Goal: Task Accomplishment & Management: Manage account settings

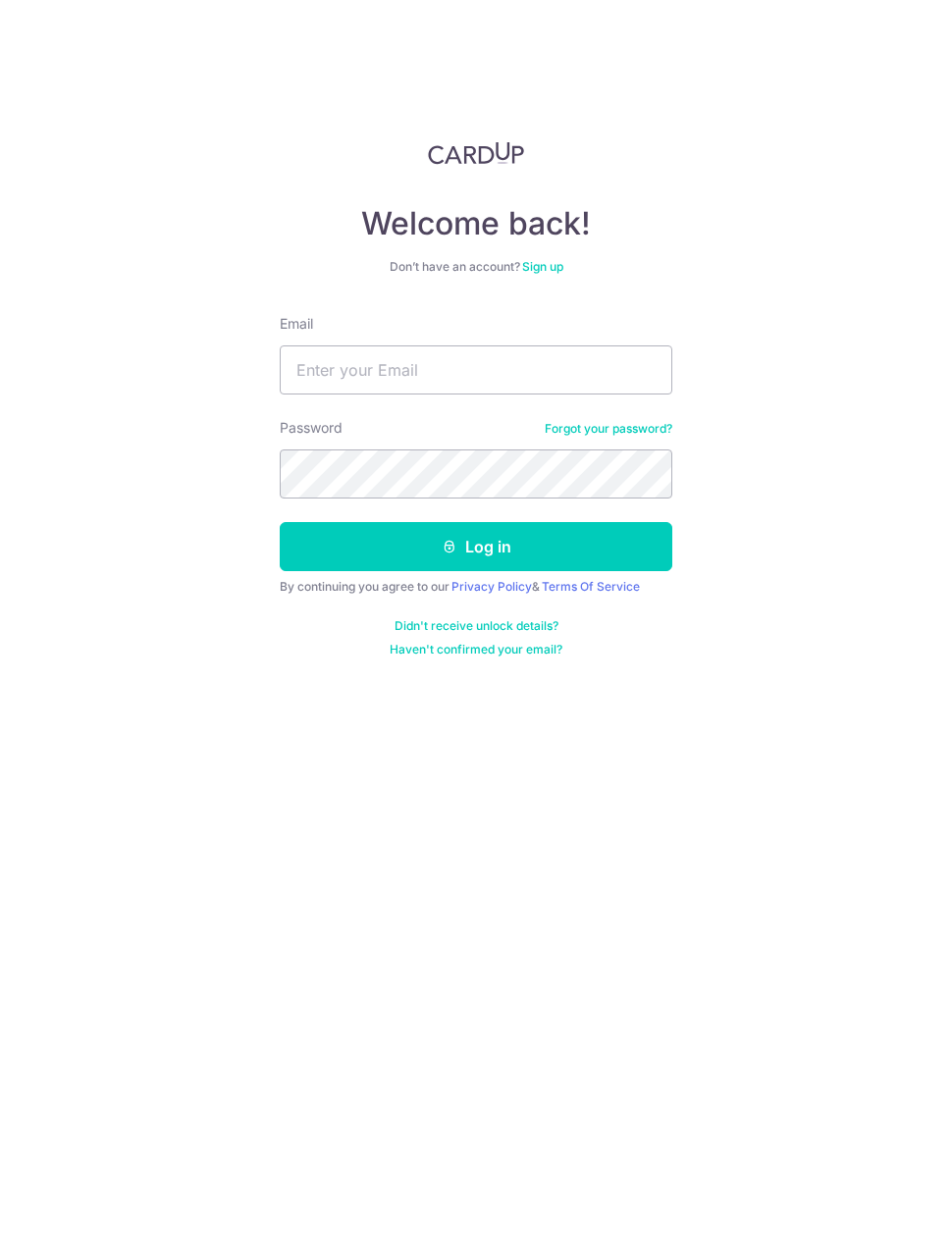
click at [520, 368] on input "Email" at bounding box center [476, 370] width 393 height 49
type input "[EMAIL_ADDRESS][DOMAIN_NAME]"
click at [869, 588] on div "Welcome back! Don’t have an account? Sign up Email leungyatyat@gmail.com Passwo…" at bounding box center [476, 630] width 952 height 1260
click at [647, 544] on button "Log in" at bounding box center [476, 546] width 393 height 49
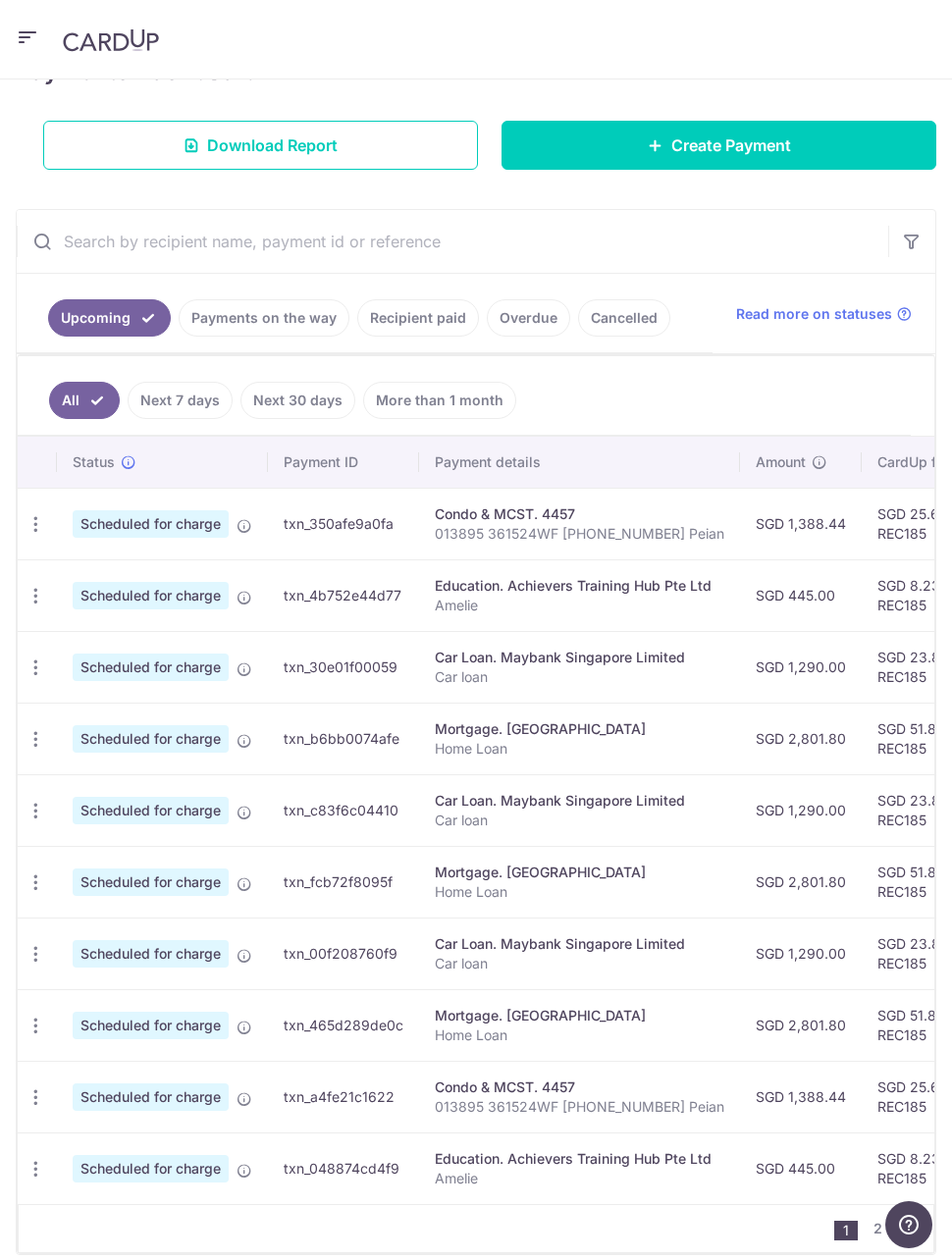
click at [27, 594] on icon "button" at bounding box center [36, 596] width 21 height 21
click at [173, 643] on span "Update payment" at bounding box center [141, 650] width 134 height 24
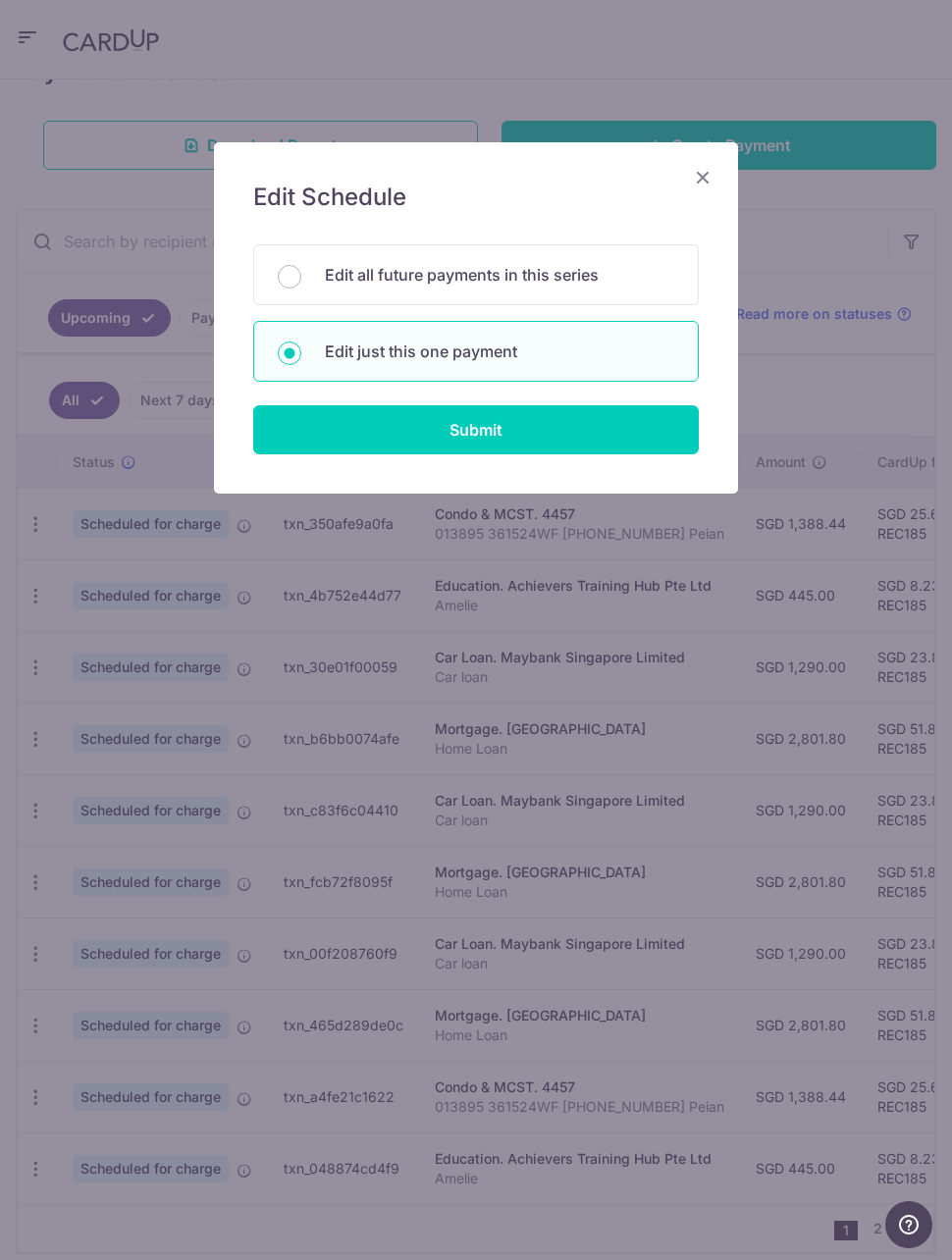
click at [620, 434] on input "Submit" at bounding box center [476, 430] width 446 height 49
radio input "true"
type input "445.00"
type input "[DATE]"
type input "Amelie"
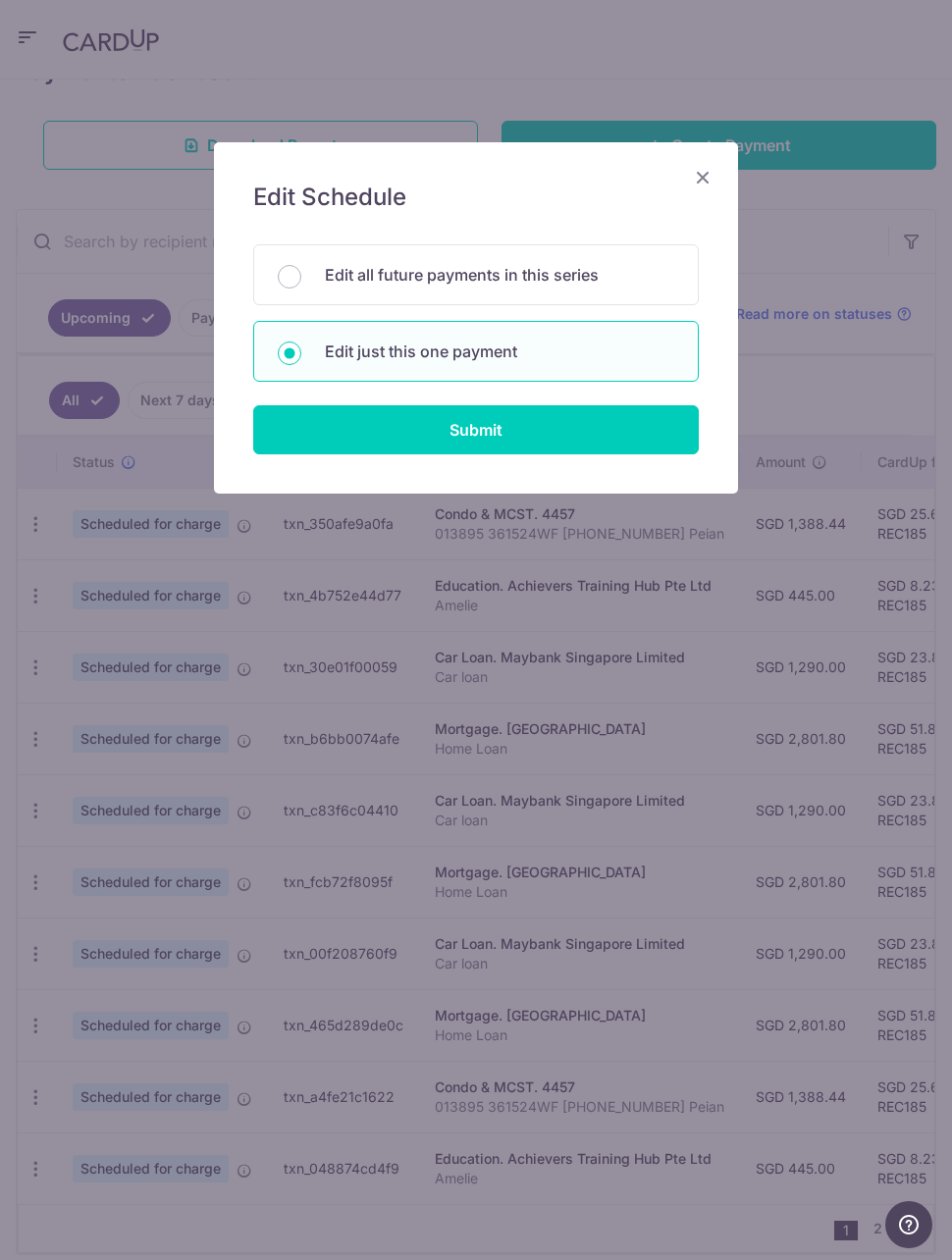
type input "REC185"
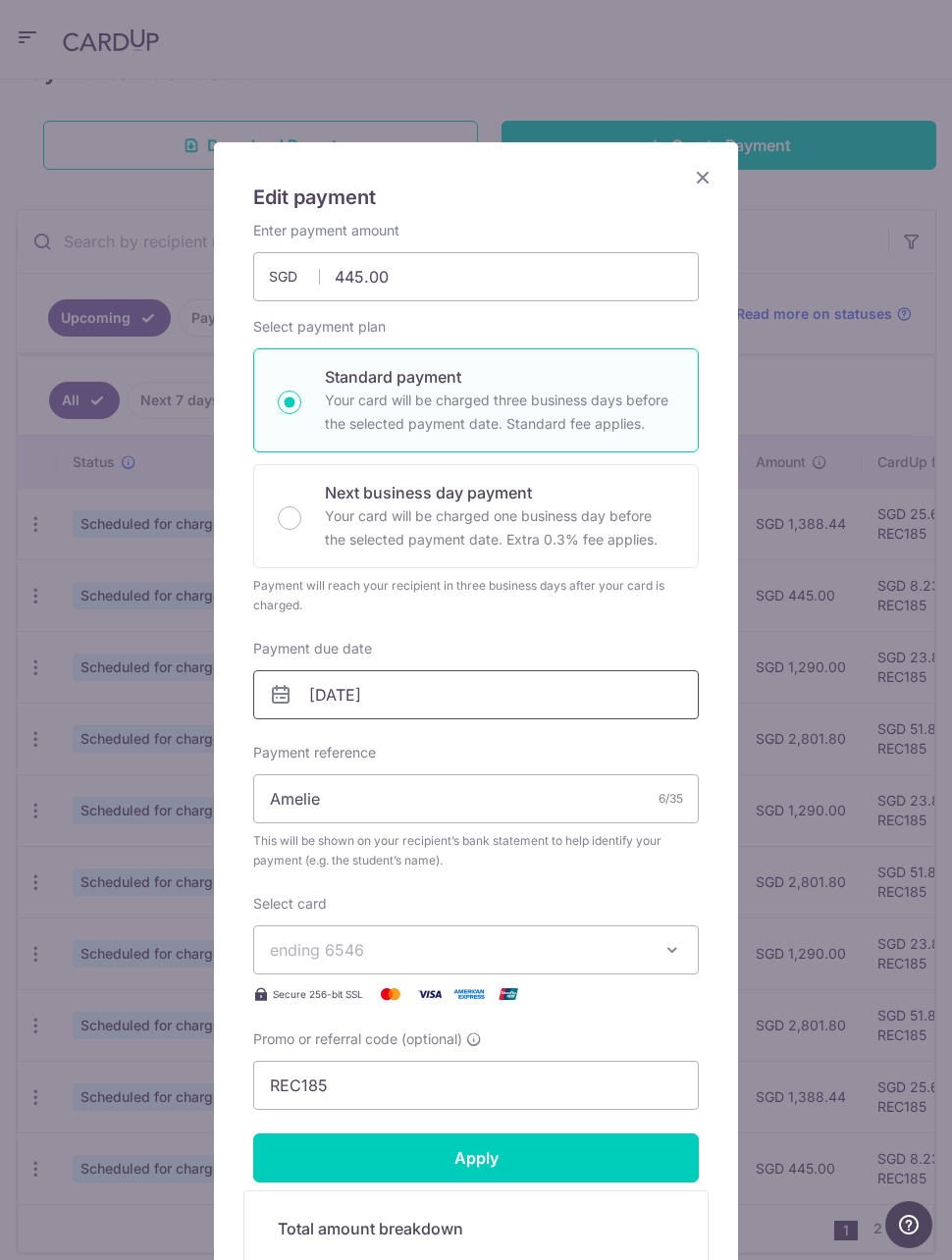
click at [364, 696] on input "[DATE]" at bounding box center [476, 695] width 446 height 49
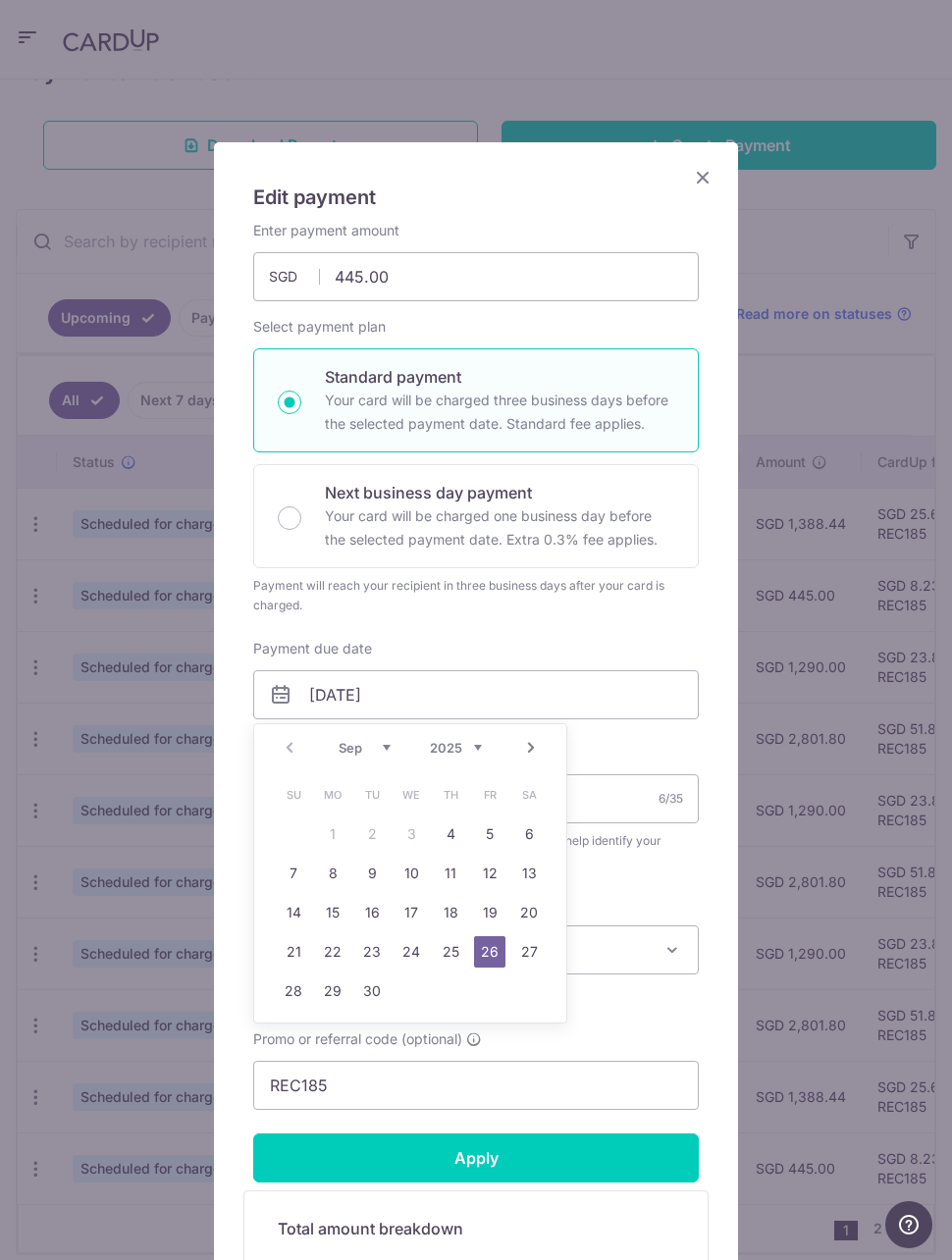
click at [659, 631] on div "Enter payment amount 445.00 445.00 SGD To change the payment amount, please can…" at bounding box center [476, 666] width 446 height 889
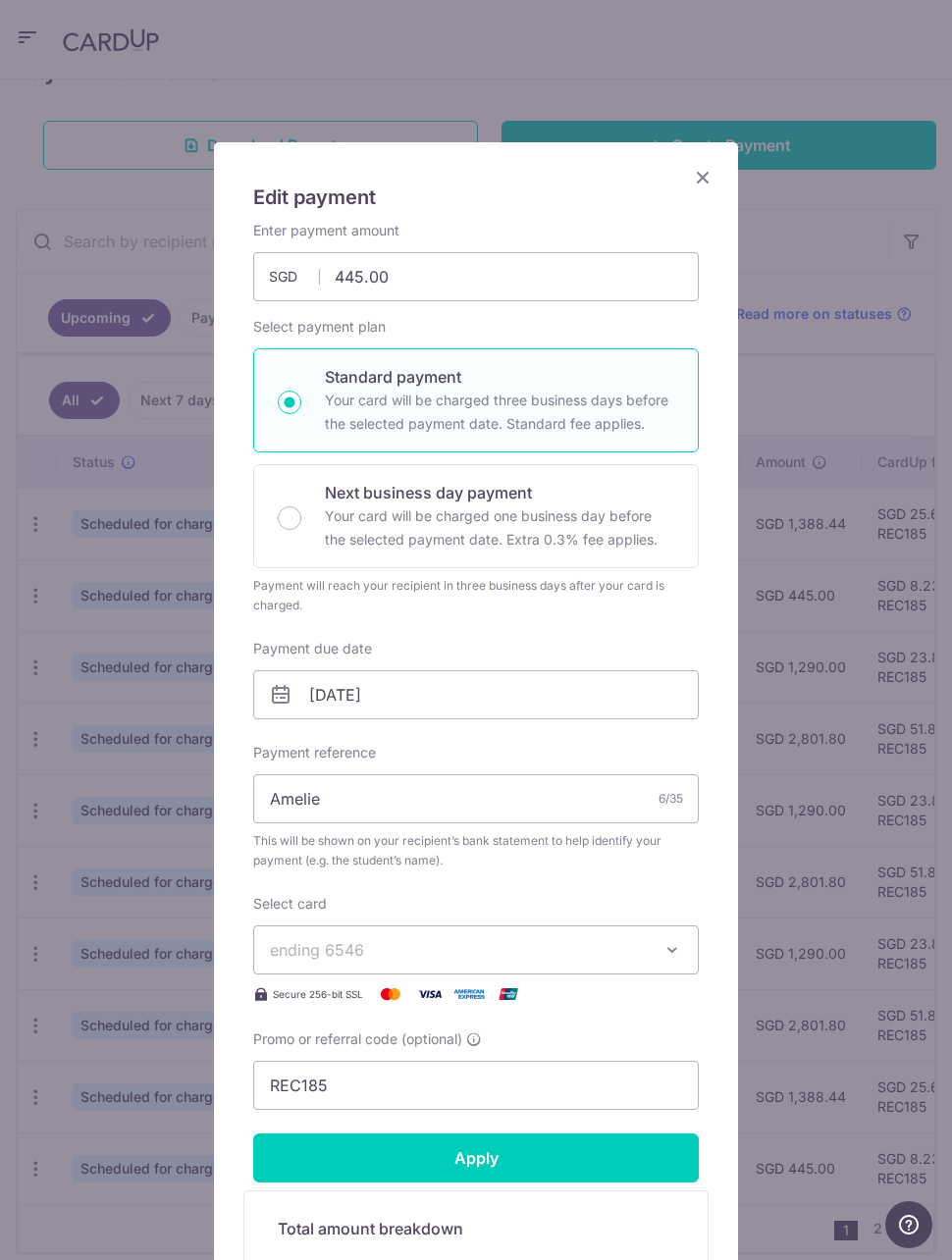
click at [705, 185] on icon "Close" at bounding box center [703, 176] width 24 height 25
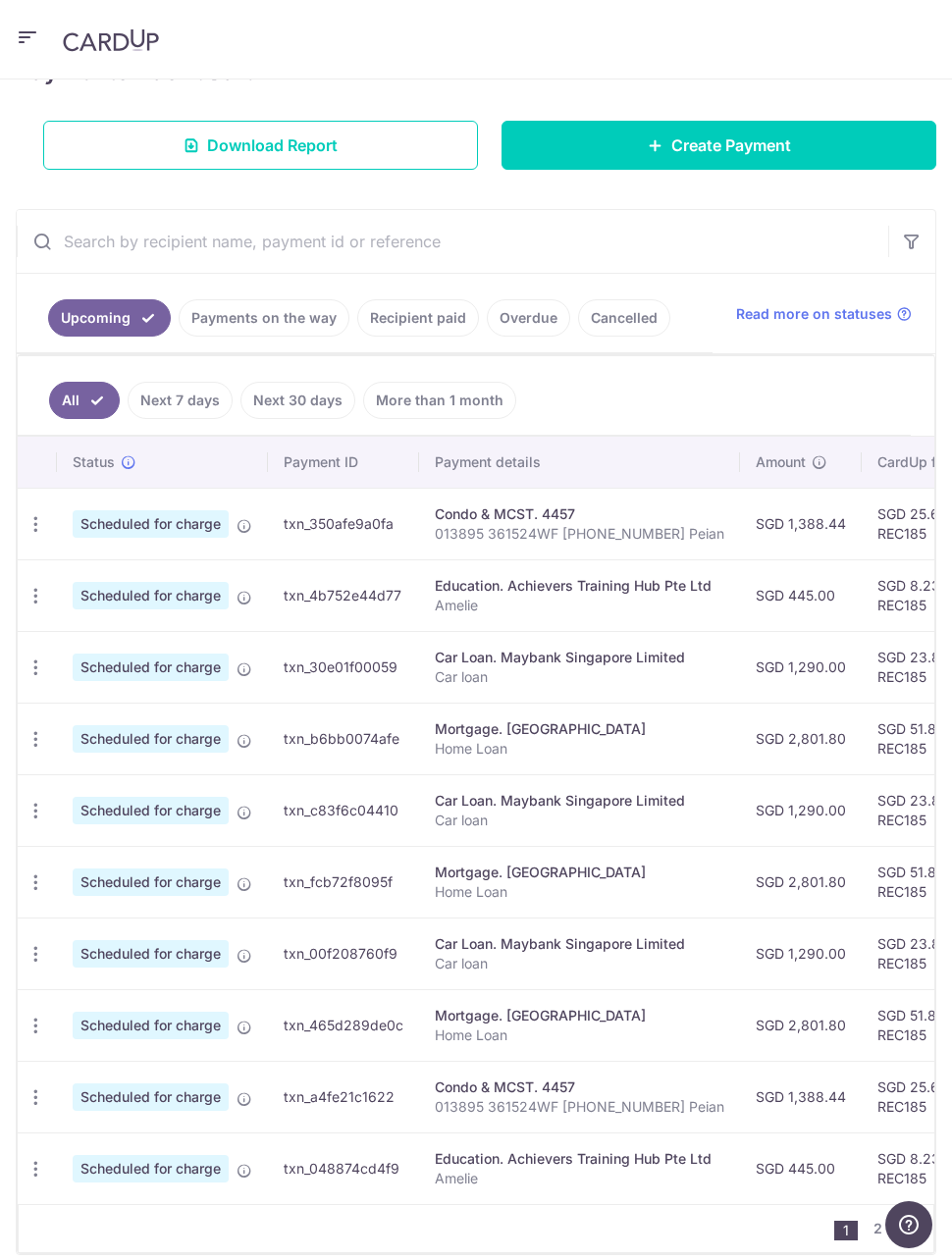
click at [214, 415] on link "Next 7 days" at bounding box center [179, 400] width 105 height 37
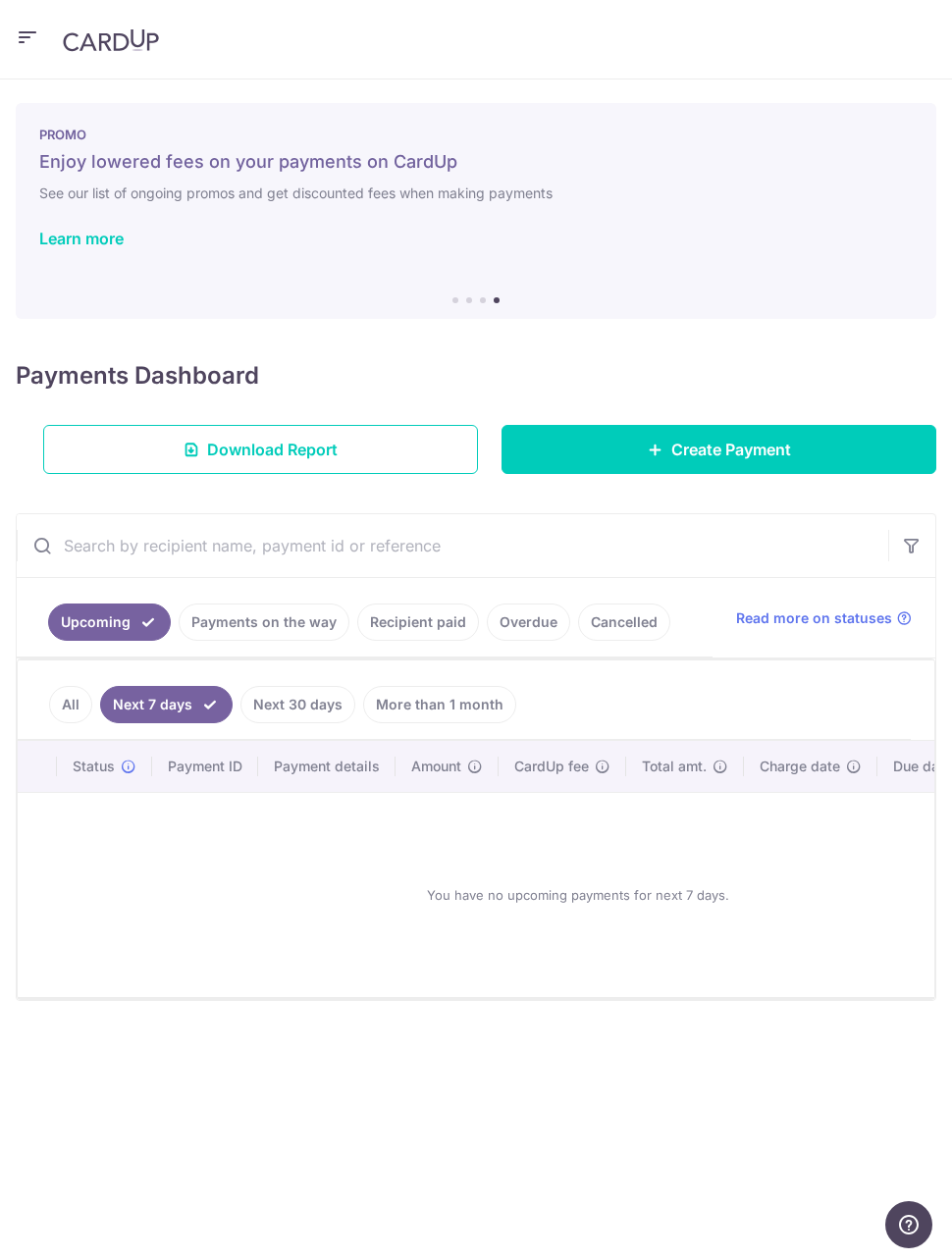
click at [59, 697] on link "All" at bounding box center [70, 704] width 43 height 37
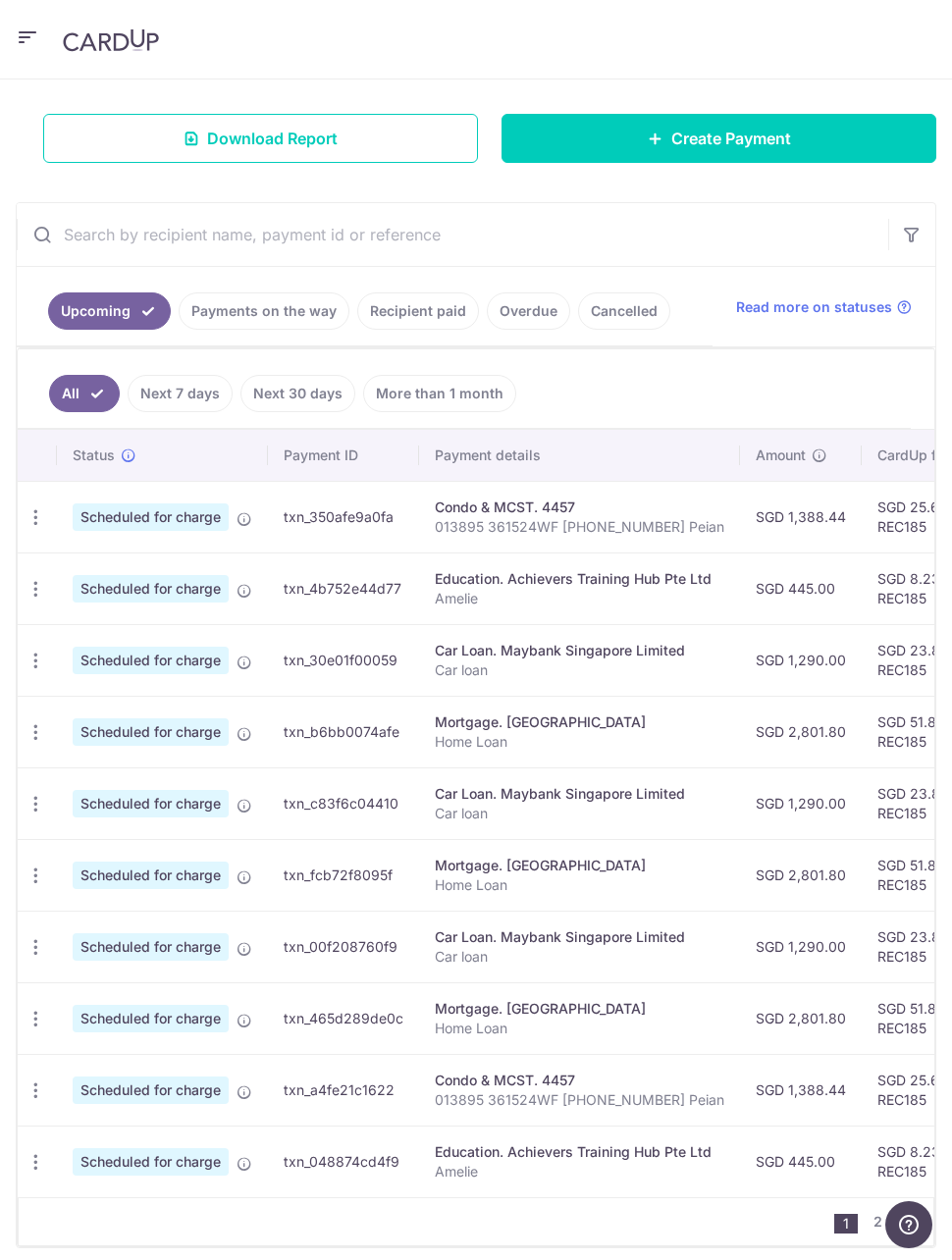
click at [17, 584] on div "All Next 7 days Next 30 days More than 1 month Status Payment ID Payment detail…" at bounding box center [476, 797] width 919 height 900
click at [36, 589] on icon "button" at bounding box center [36, 589] width 21 height 21
click at [165, 650] on span "Update payment" at bounding box center [141, 643] width 134 height 24
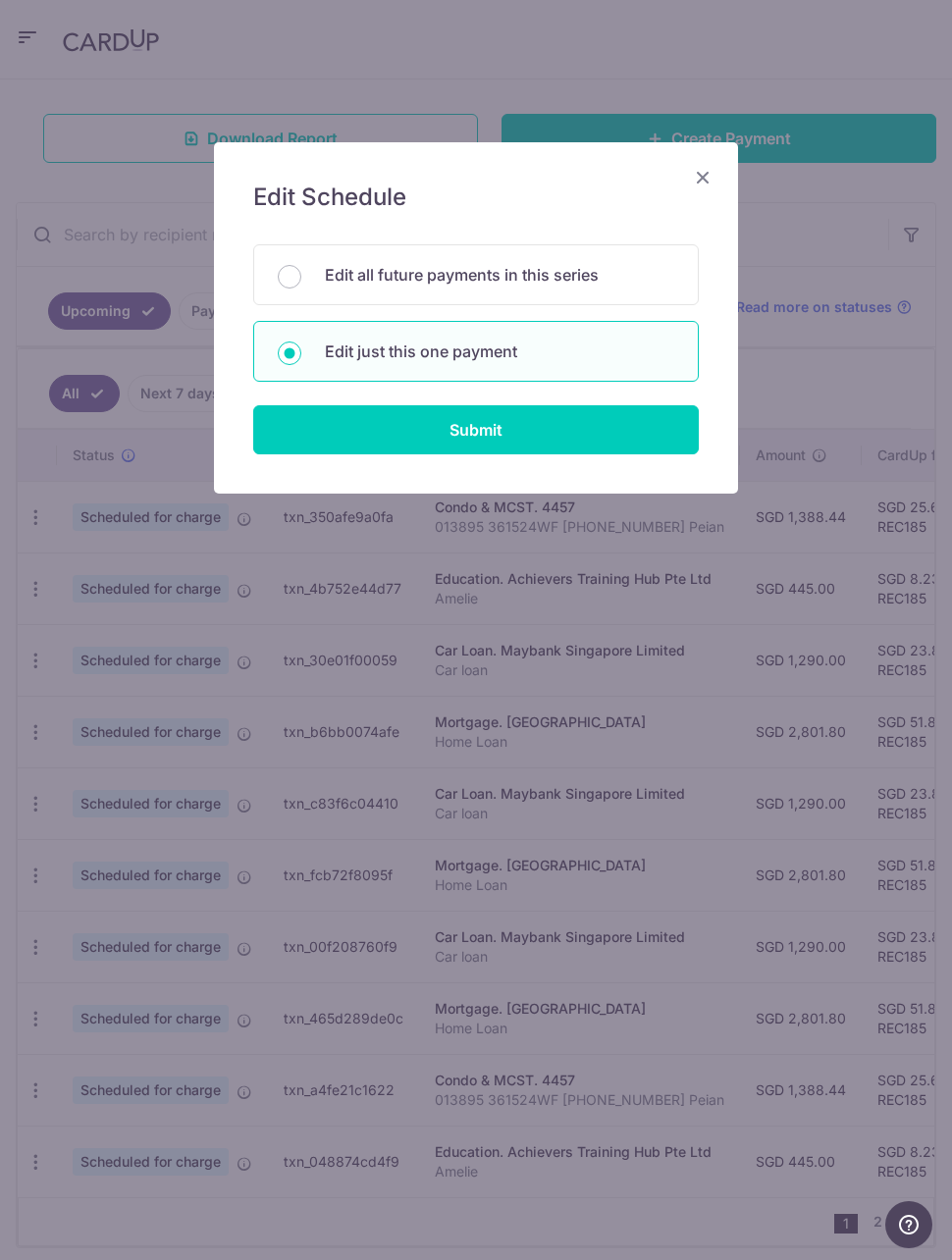
click at [498, 440] on input "Submit" at bounding box center [476, 430] width 446 height 49
radio input "true"
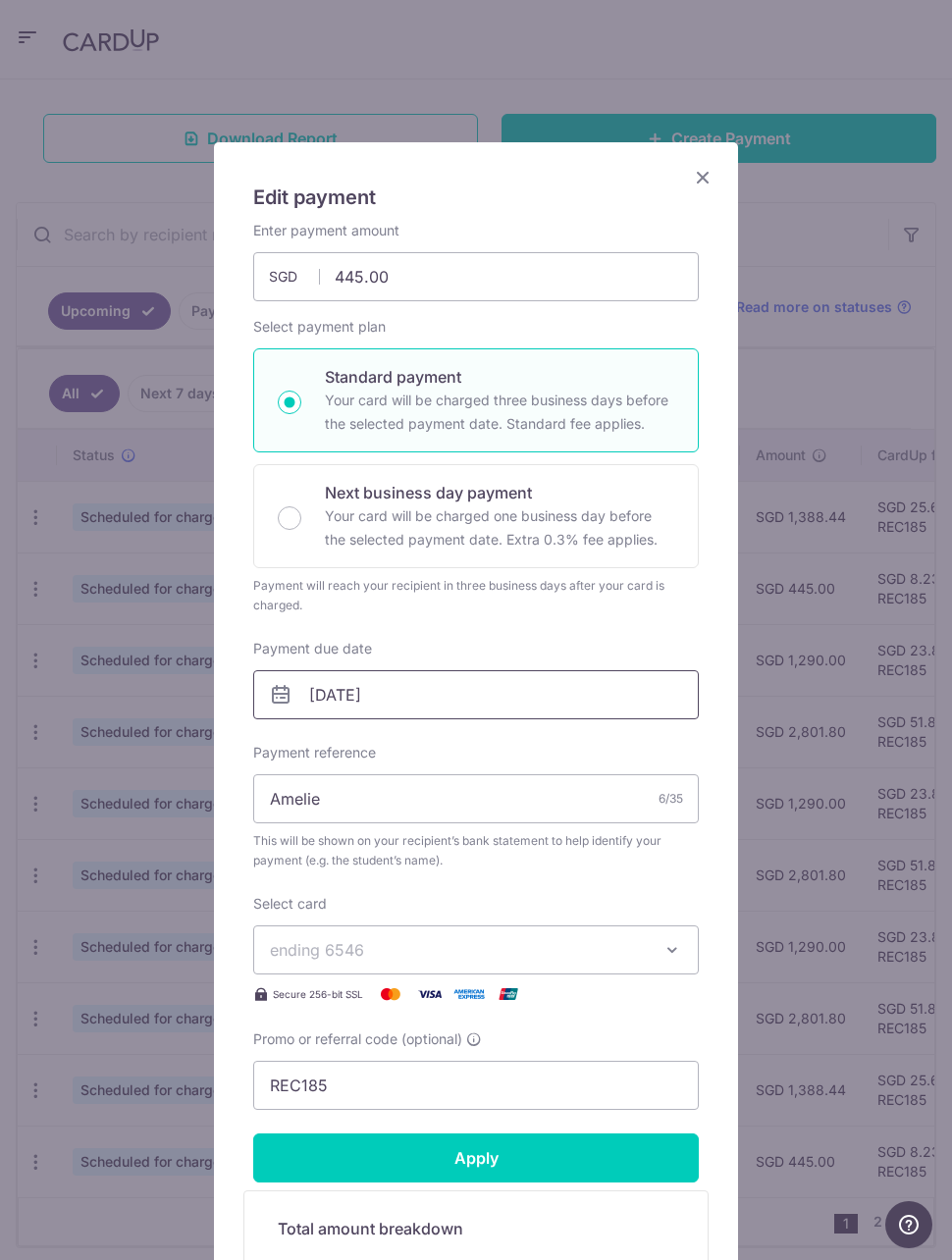
click at [392, 698] on input "[DATE]" at bounding box center [476, 695] width 446 height 49
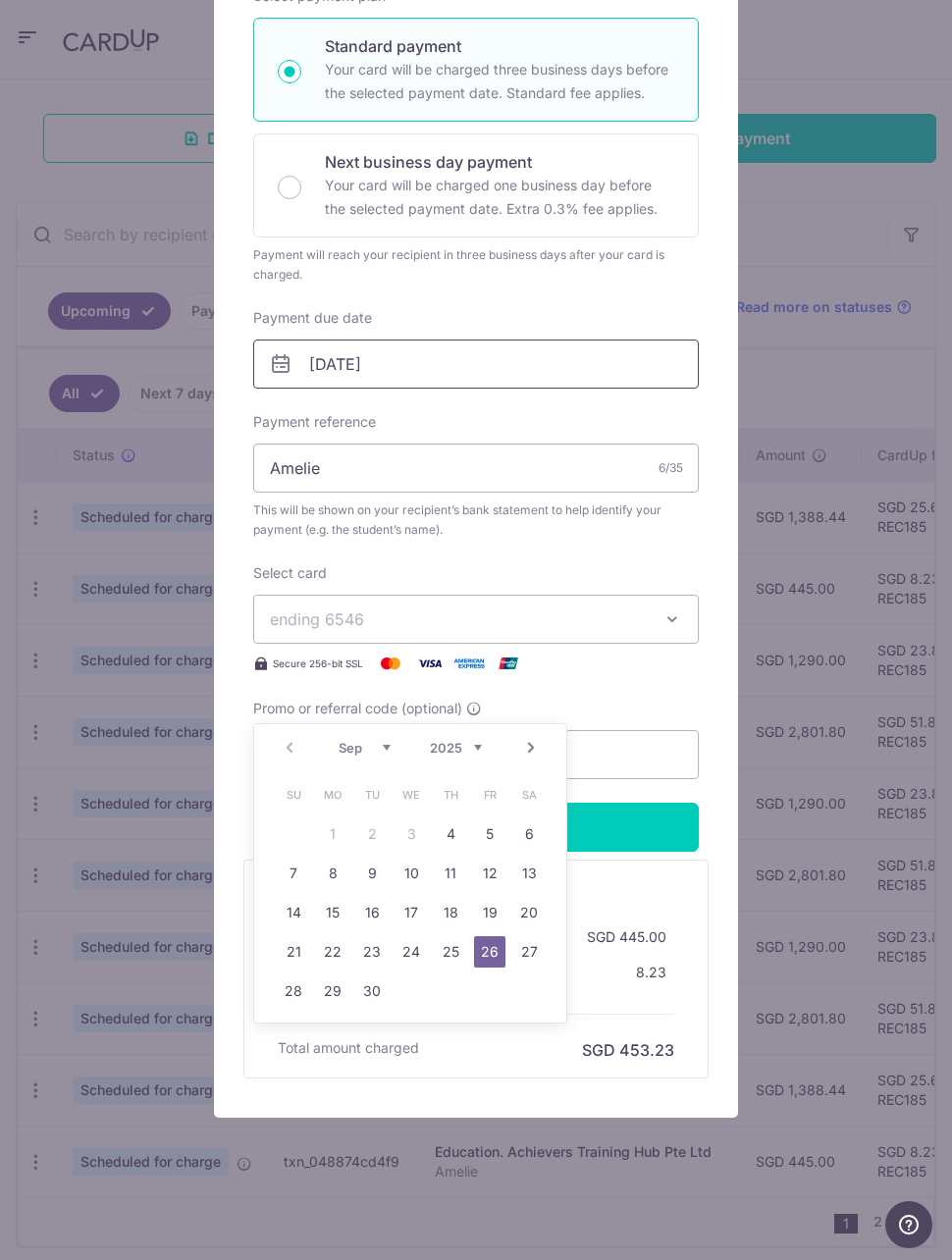
scroll to position [331, 0]
click at [640, 802] on input "Apply" at bounding box center [476, 826] width 446 height 49
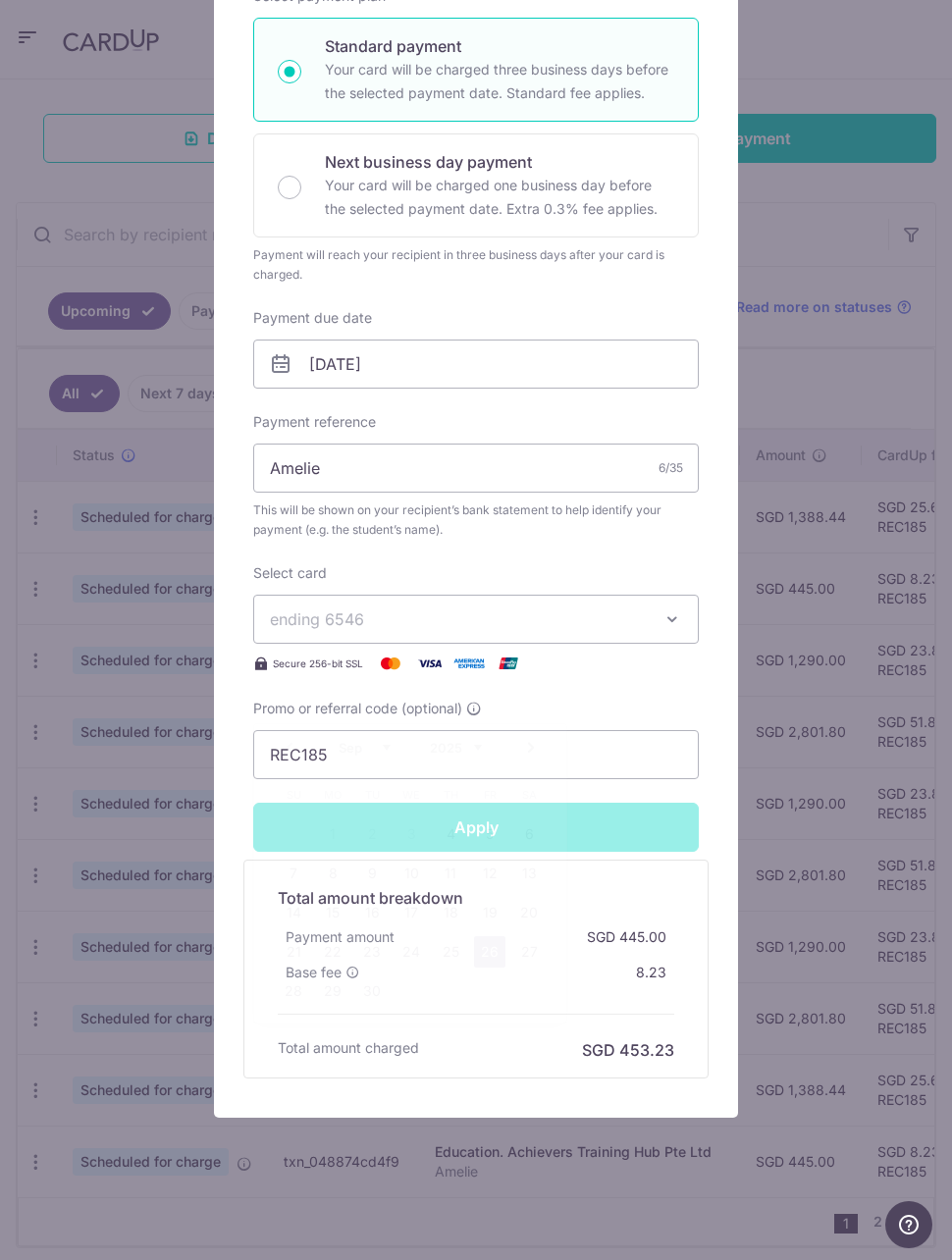
type input "Successfully Applied"
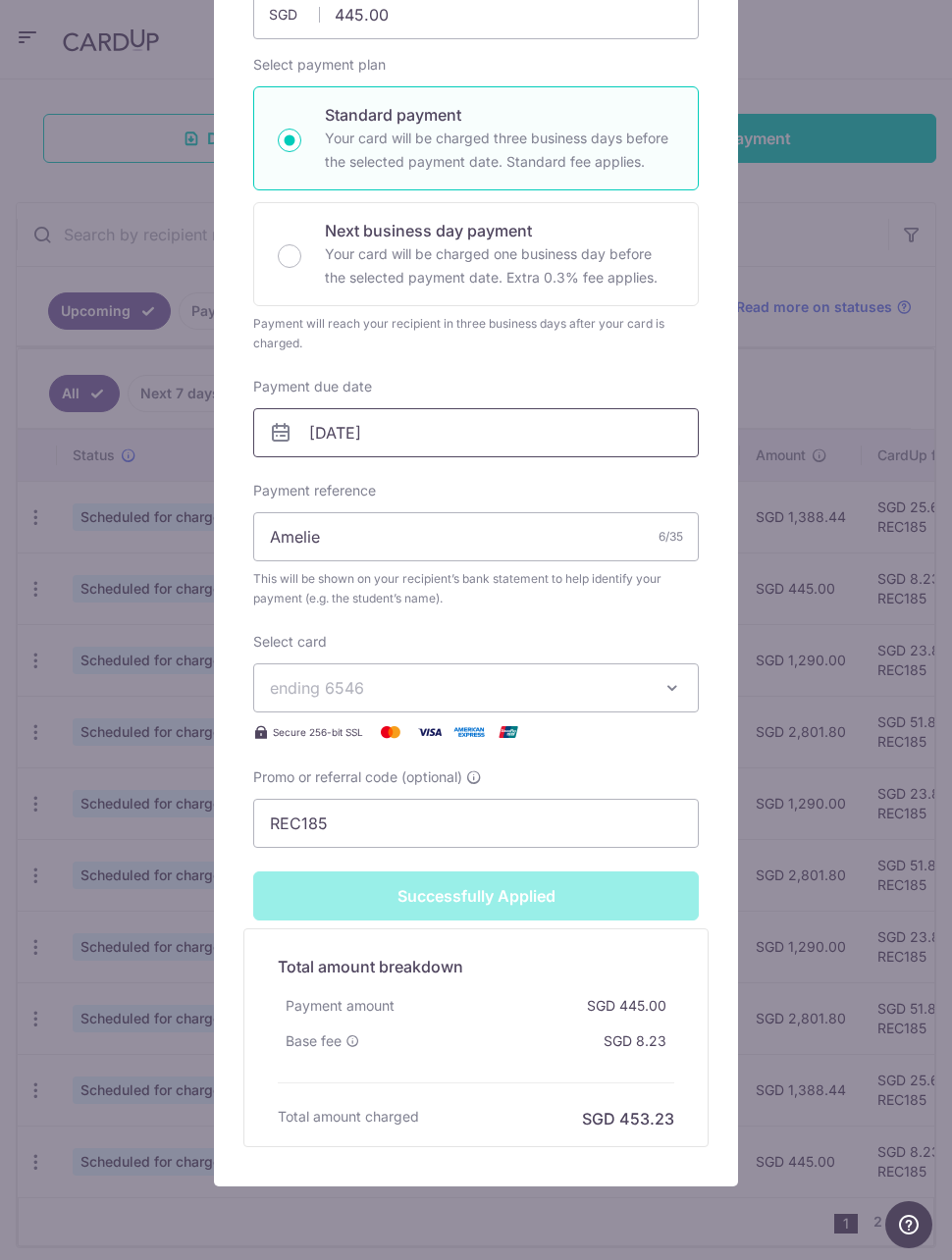
click at [475, 443] on input "[DATE]" at bounding box center [476, 433] width 446 height 49
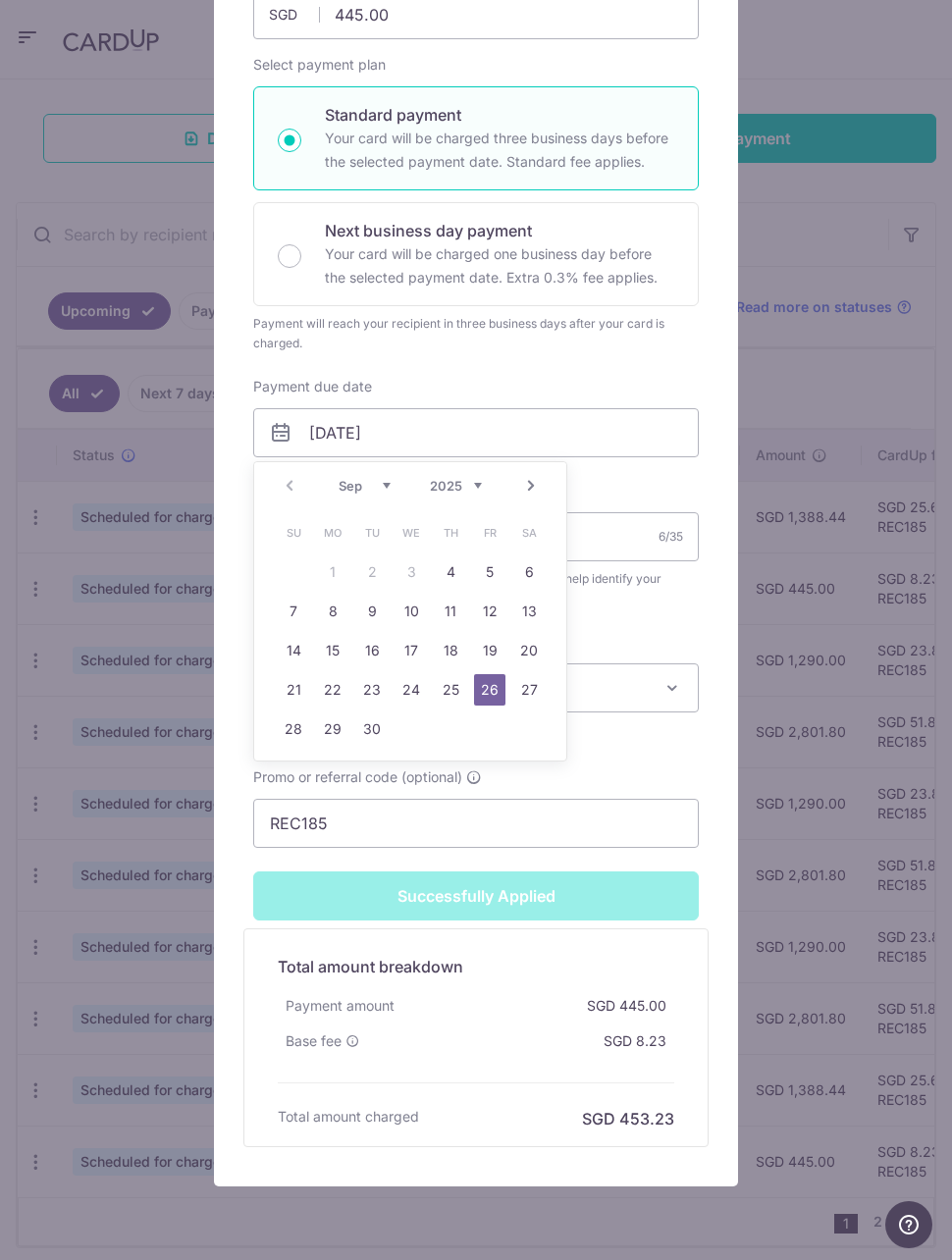
click at [449, 569] on link "4" at bounding box center [451, 572] width 32 height 32
type input "[DATE]"
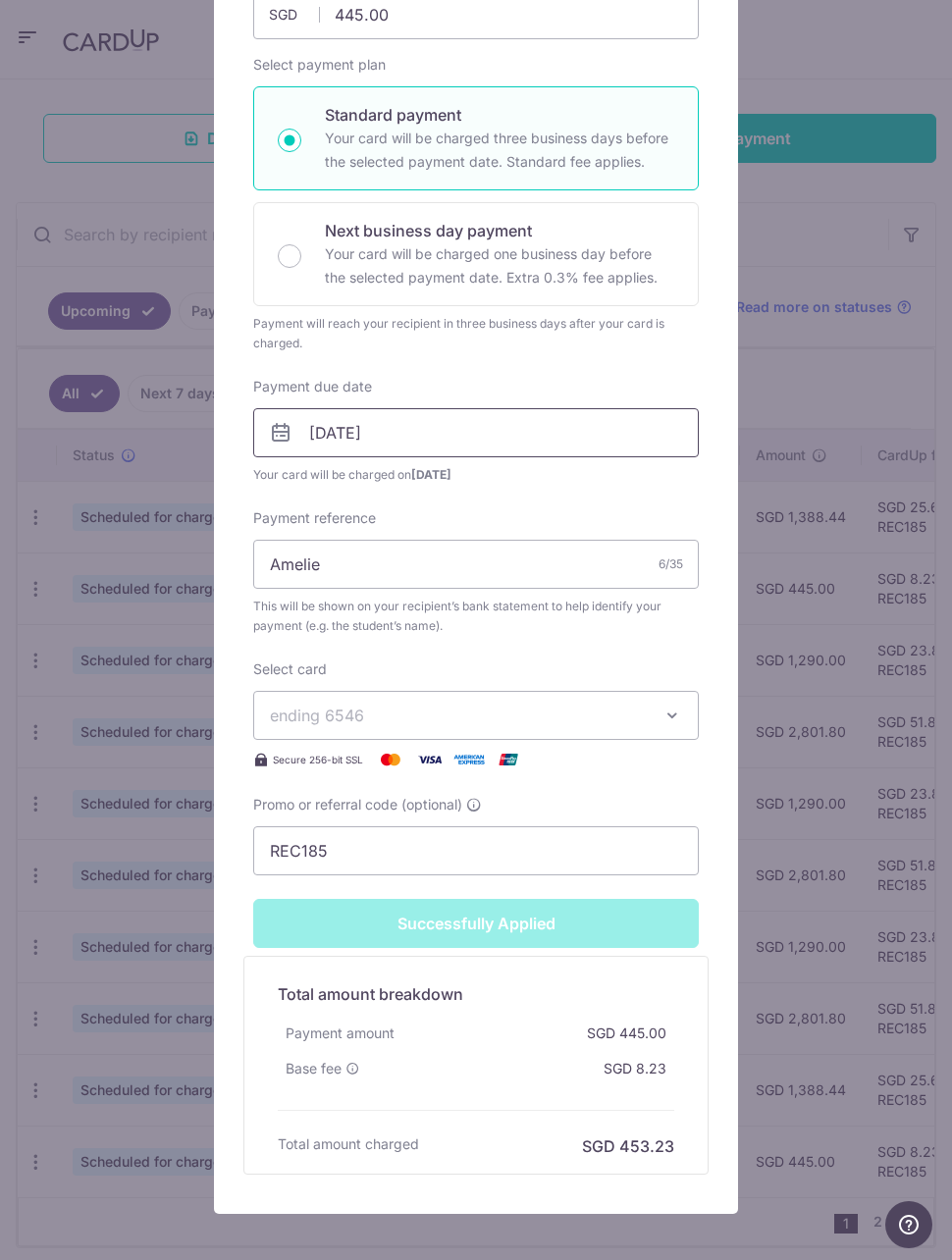
click at [393, 436] on input "[DATE]" at bounding box center [476, 433] width 446 height 49
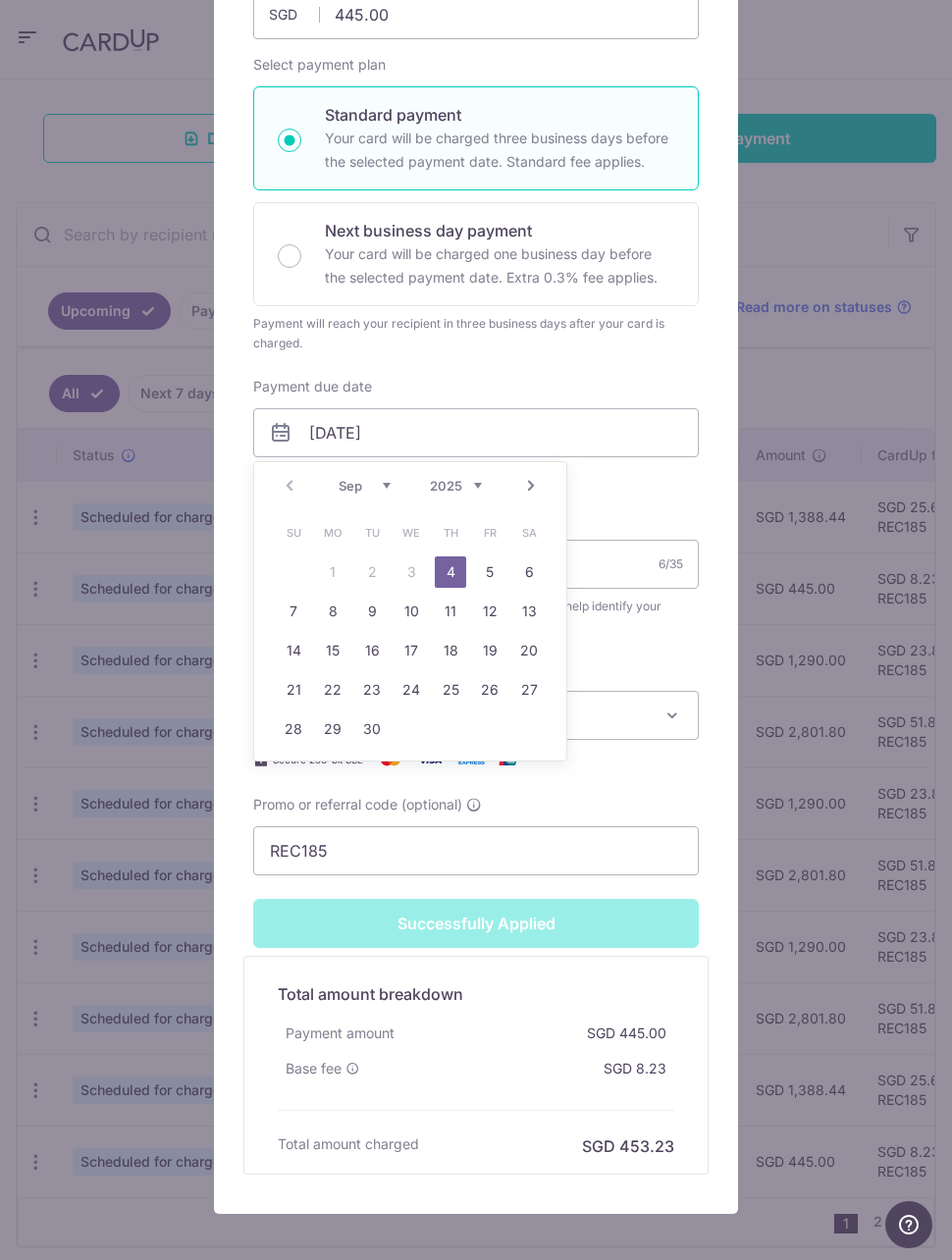
click at [460, 563] on link "4" at bounding box center [451, 572] width 32 height 32
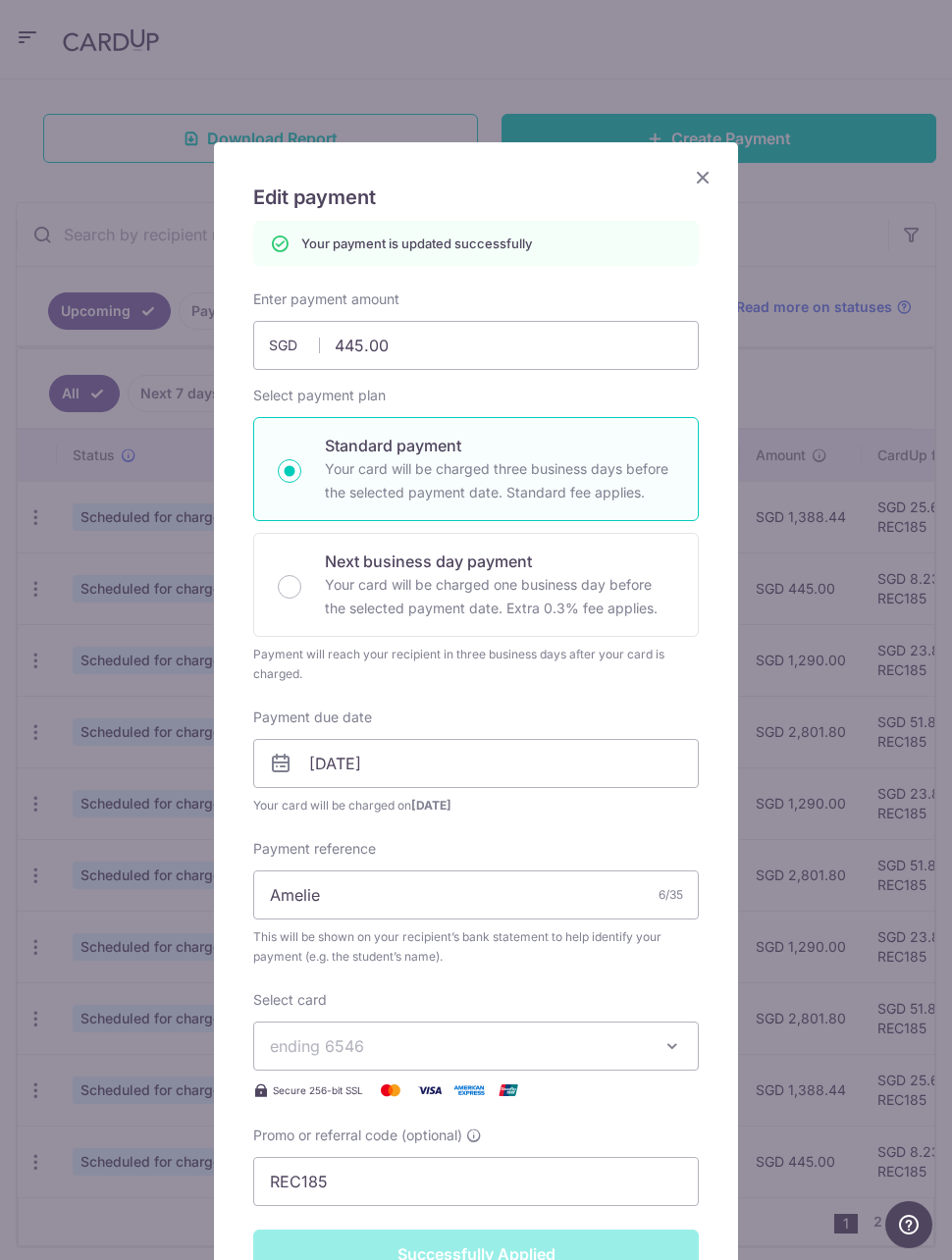
scroll to position [0, 0]
click at [703, 179] on icon "Close" at bounding box center [703, 176] width 24 height 25
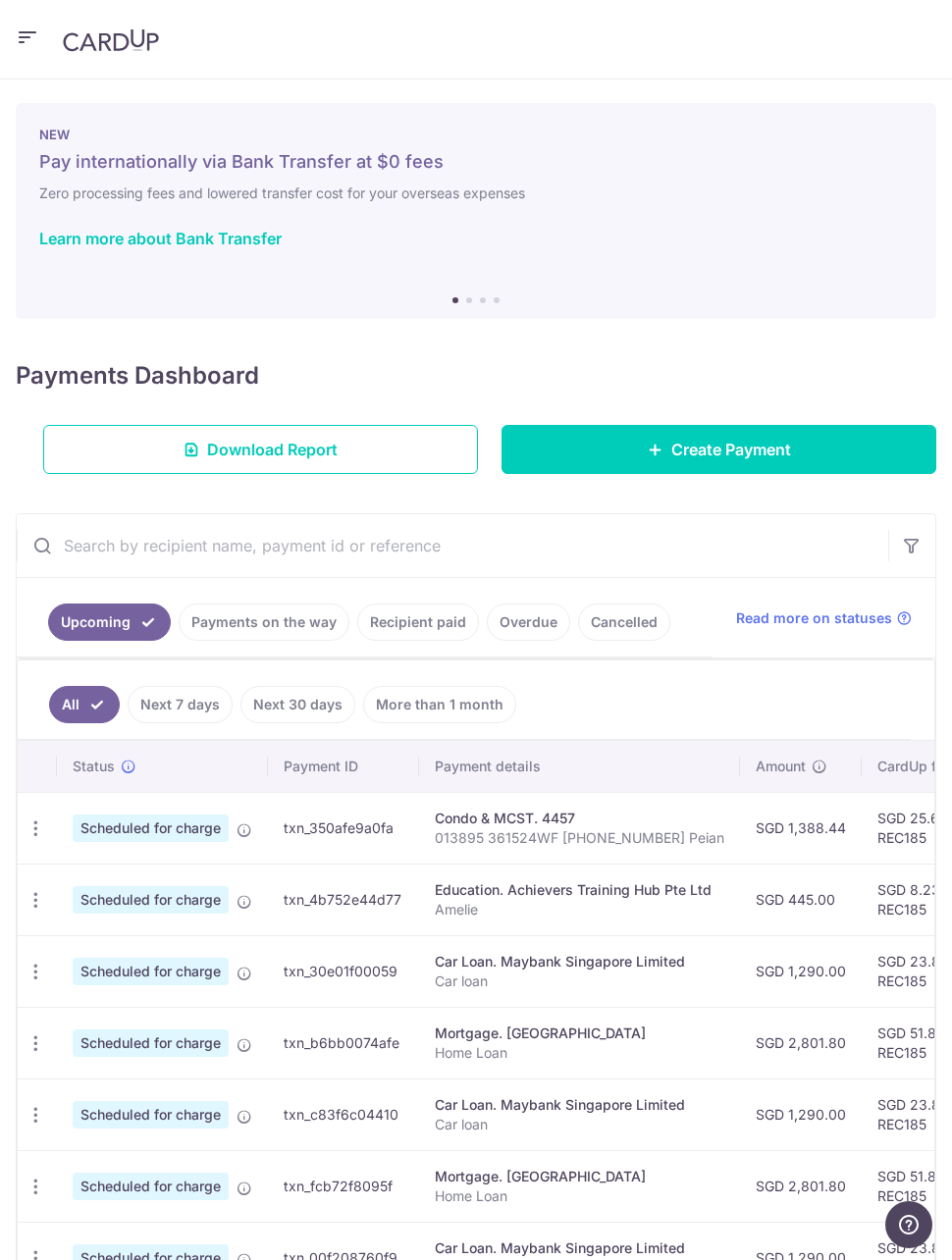
click at [177, 706] on link "Next 7 days" at bounding box center [179, 704] width 105 height 37
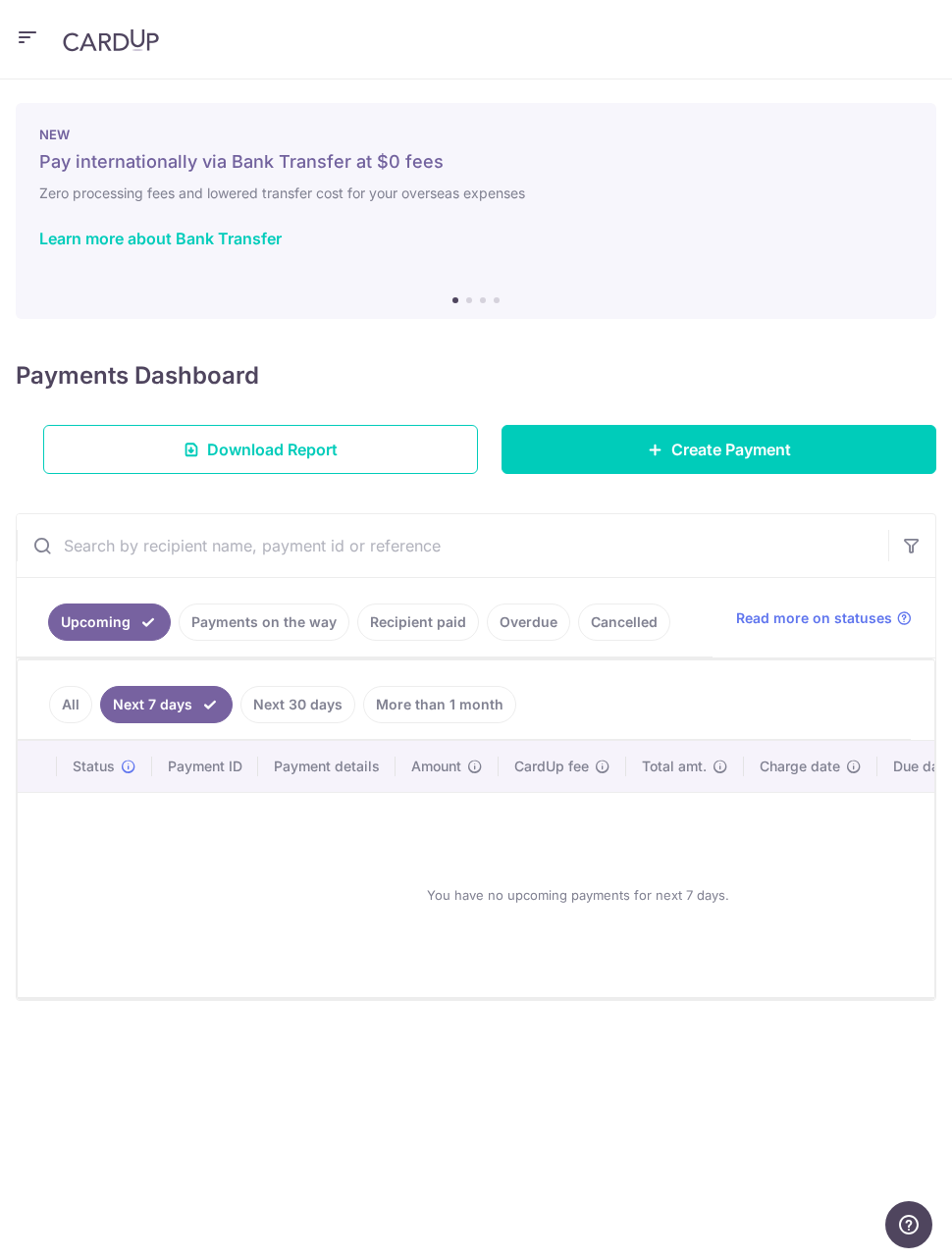
click at [71, 696] on link "All" at bounding box center [70, 704] width 43 height 37
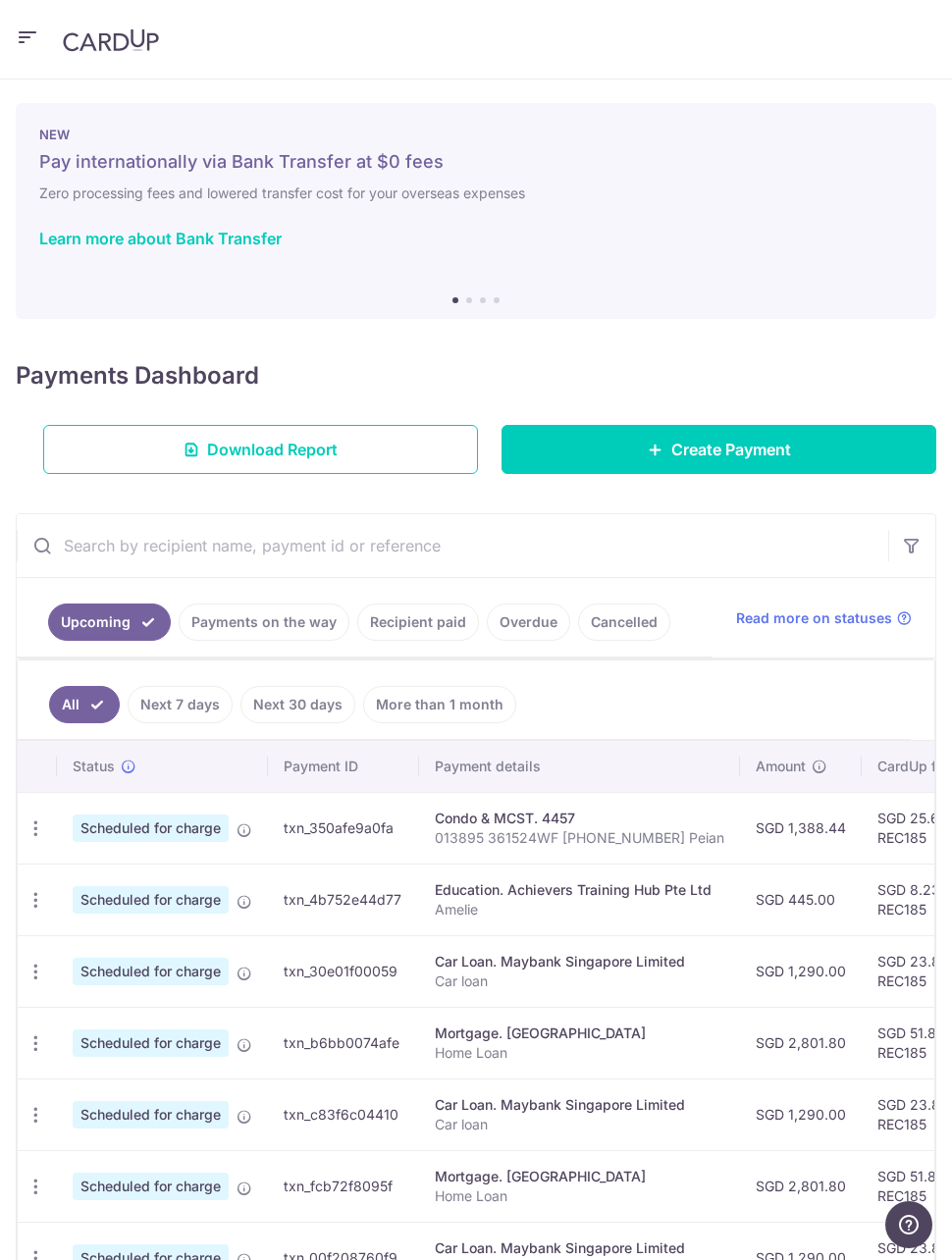
click at [33, 895] on icon "button" at bounding box center [36, 900] width 21 height 21
click at [161, 958] on span "Update payment" at bounding box center [141, 954] width 134 height 24
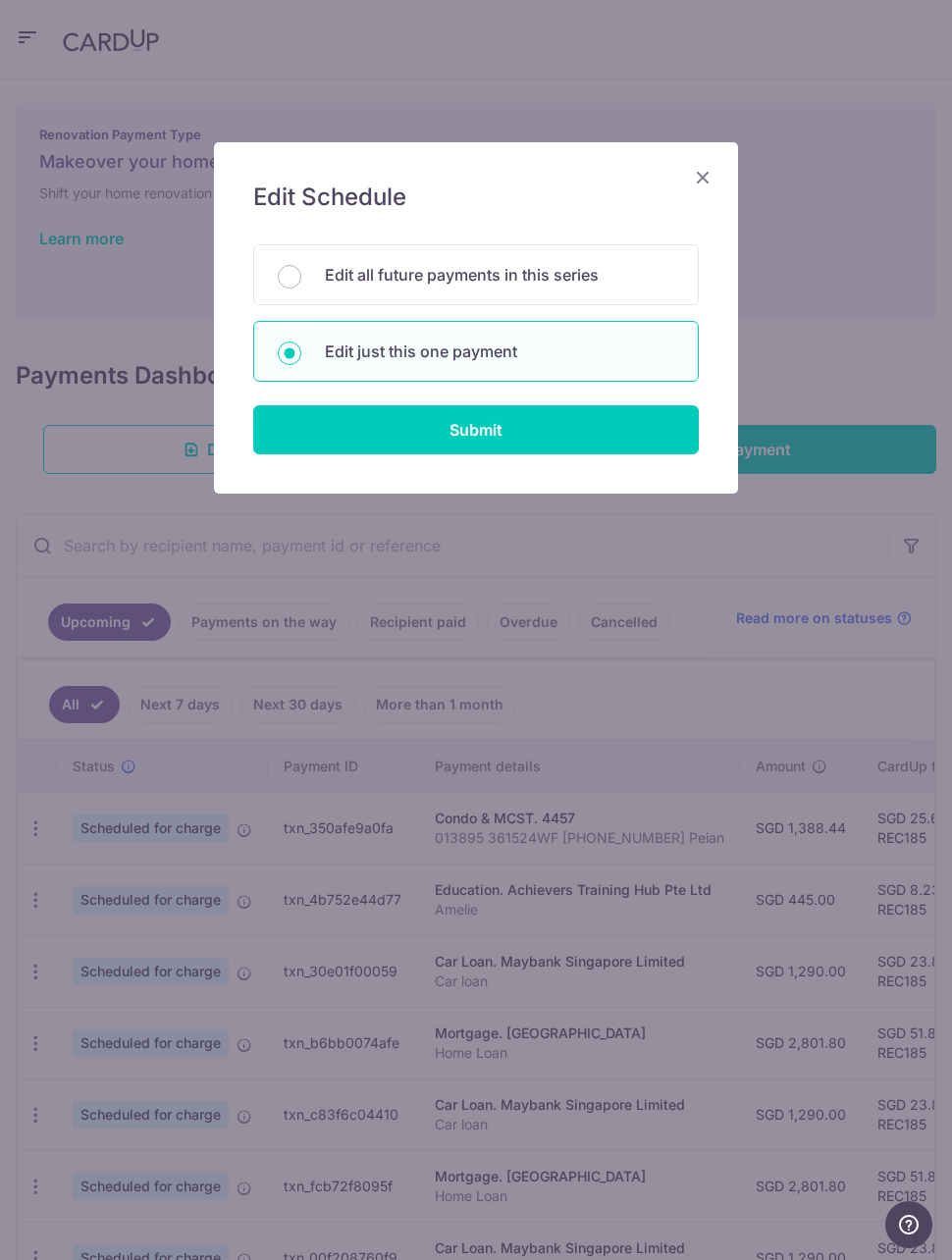
click at [527, 427] on input "Submit" at bounding box center [476, 430] width 446 height 49
radio input "true"
type input "445.00"
type input "[DATE]"
type input "Amelie"
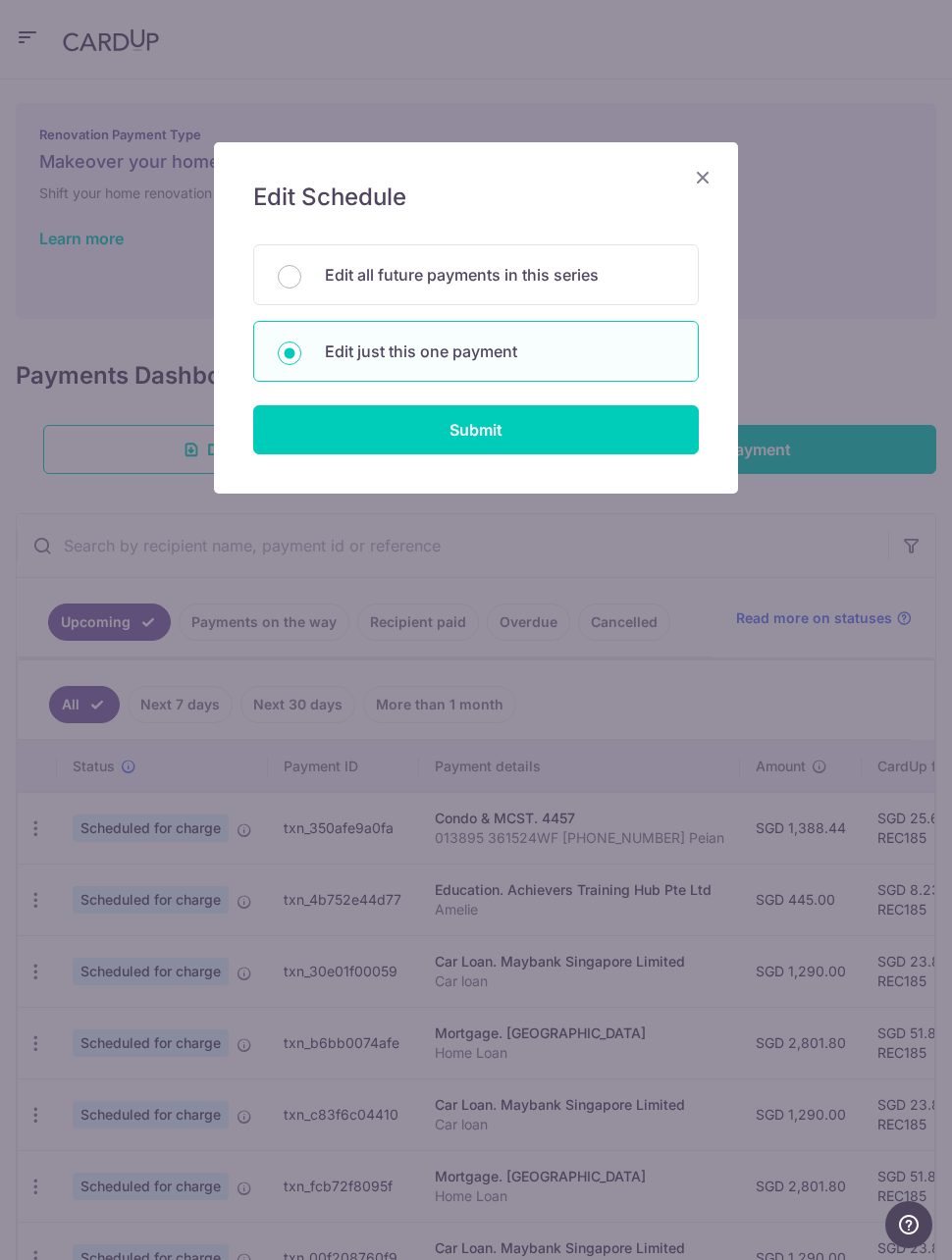
type input "REC185"
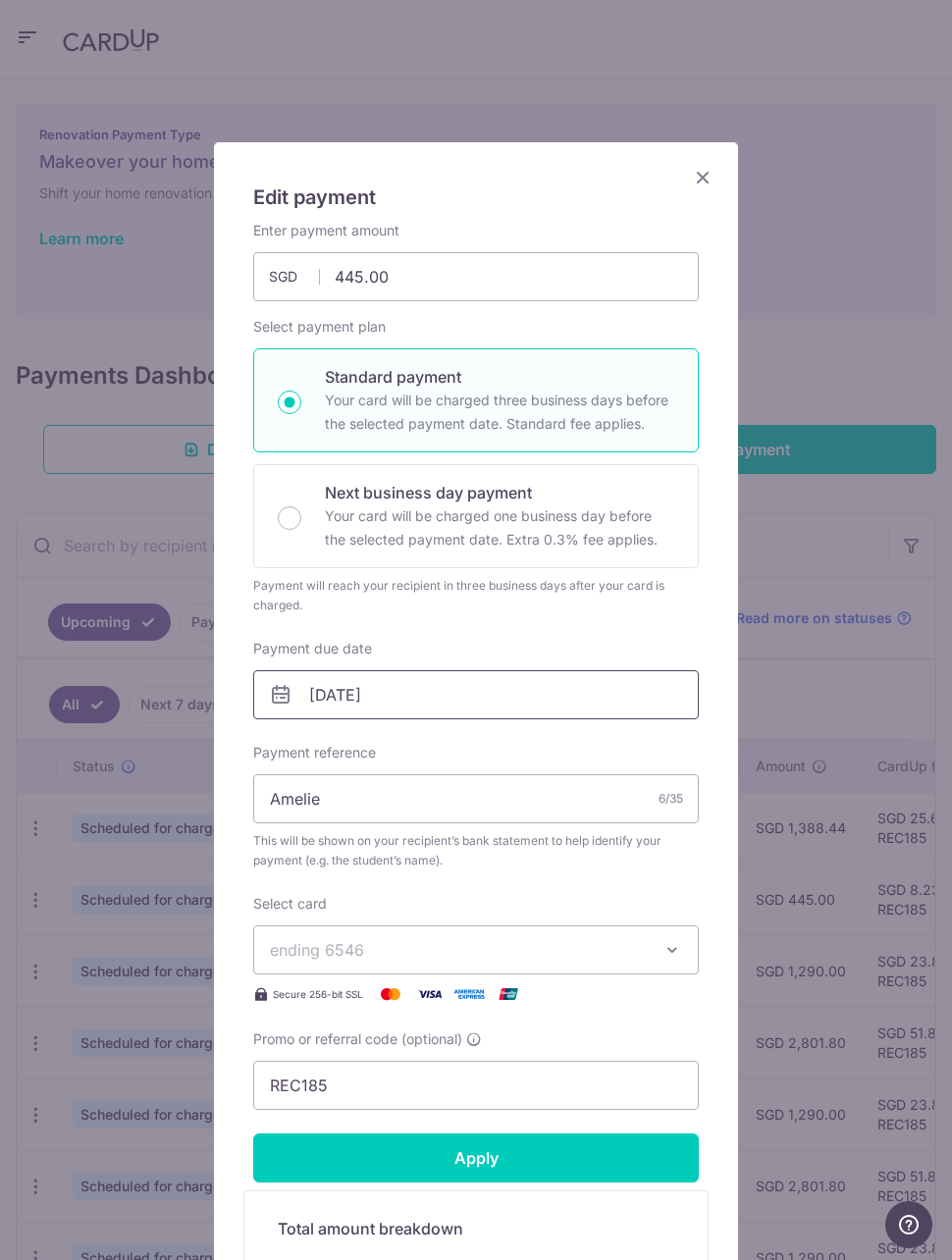
click at [427, 683] on input "[DATE]" at bounding box center [476, 695] width 446 height 49
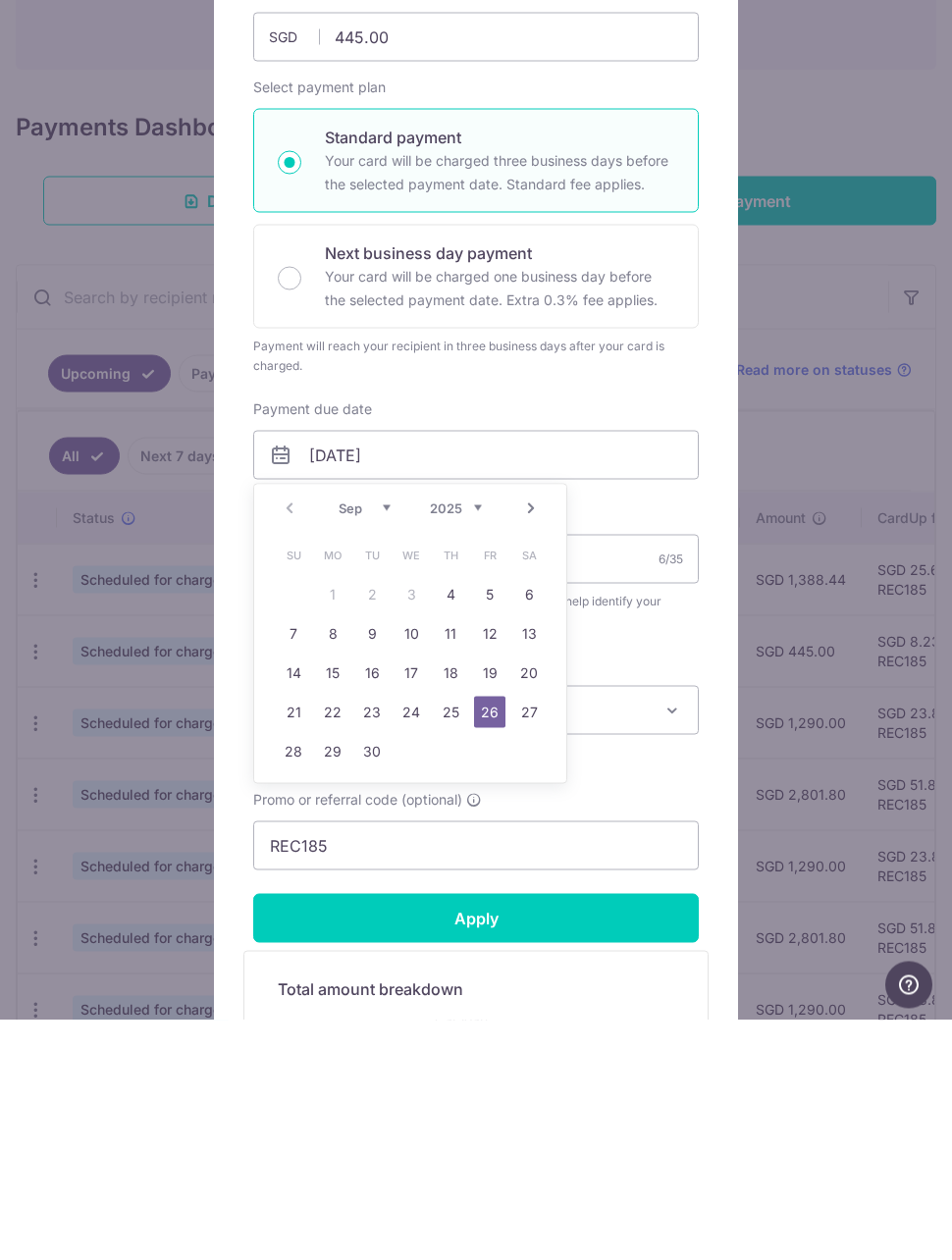
click at [458, 818] on link "4" at bounding box center [451, 834] width 32 height 32
type input "[DATE]"
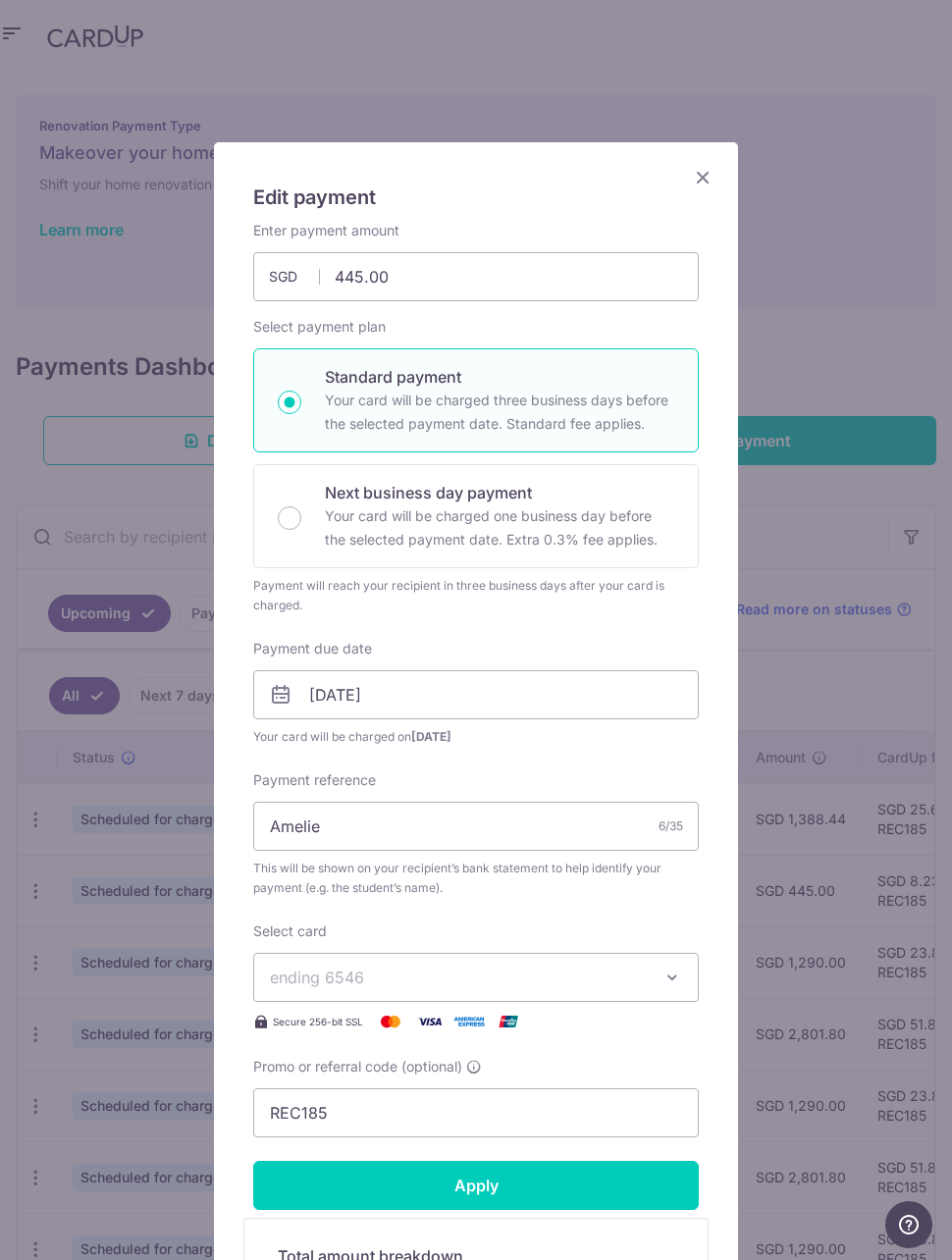
click at [463, 1192] on input "Apply" at bounding box center [476, 1185] width 446 height 49
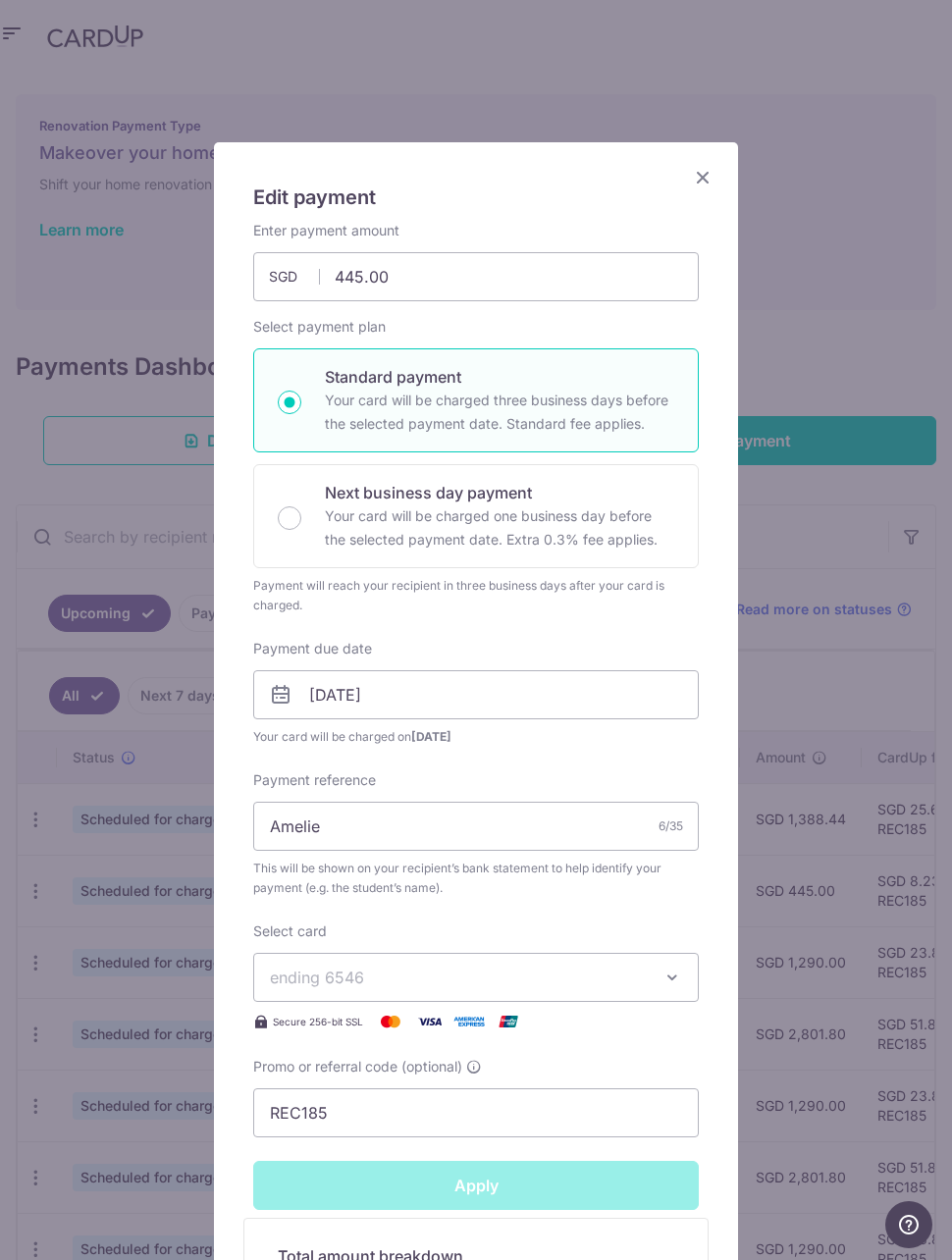
type input "Successfully Applied"
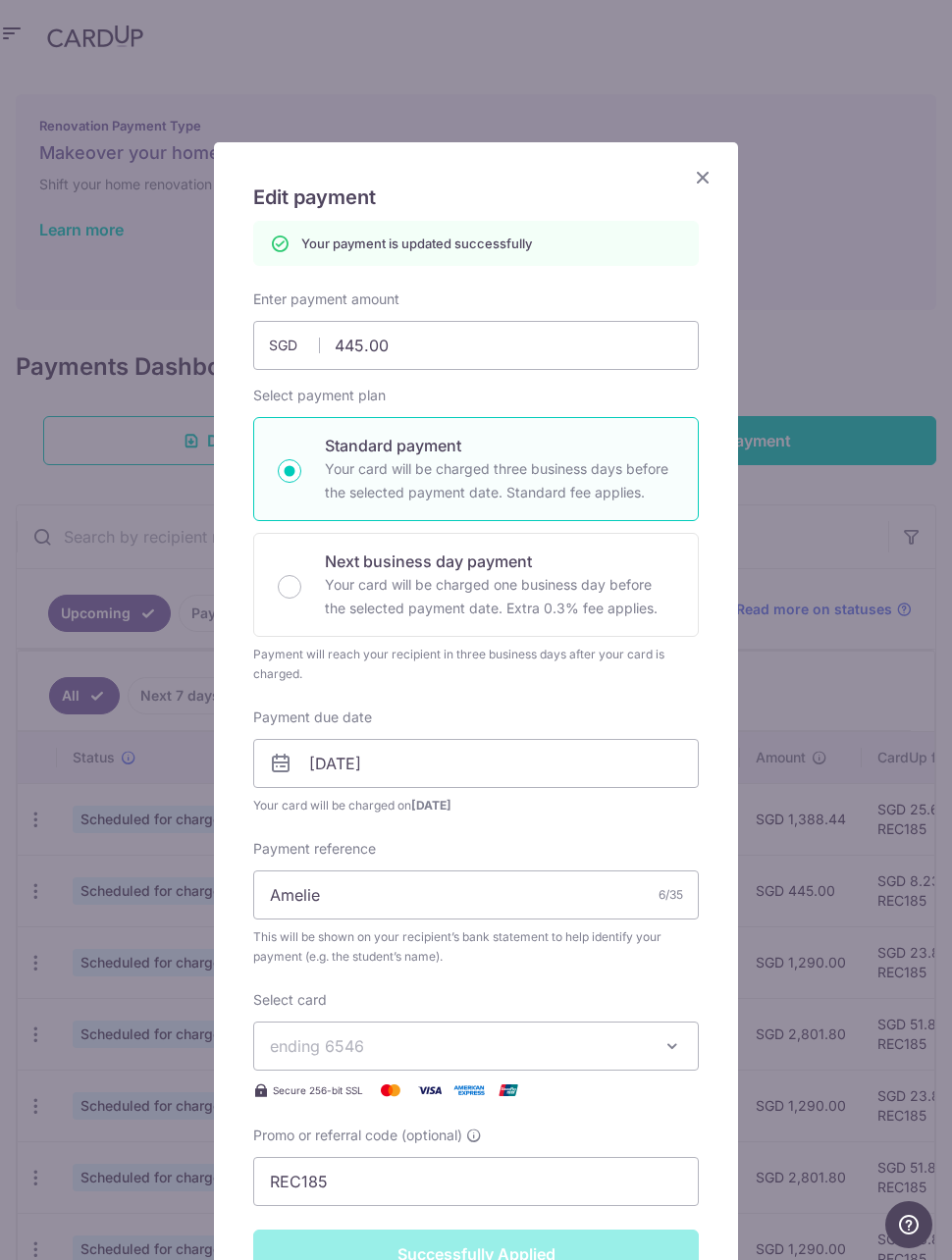
click at [713, 166] on icon "Close" at bounding box center [703, 176] width 24 height 25
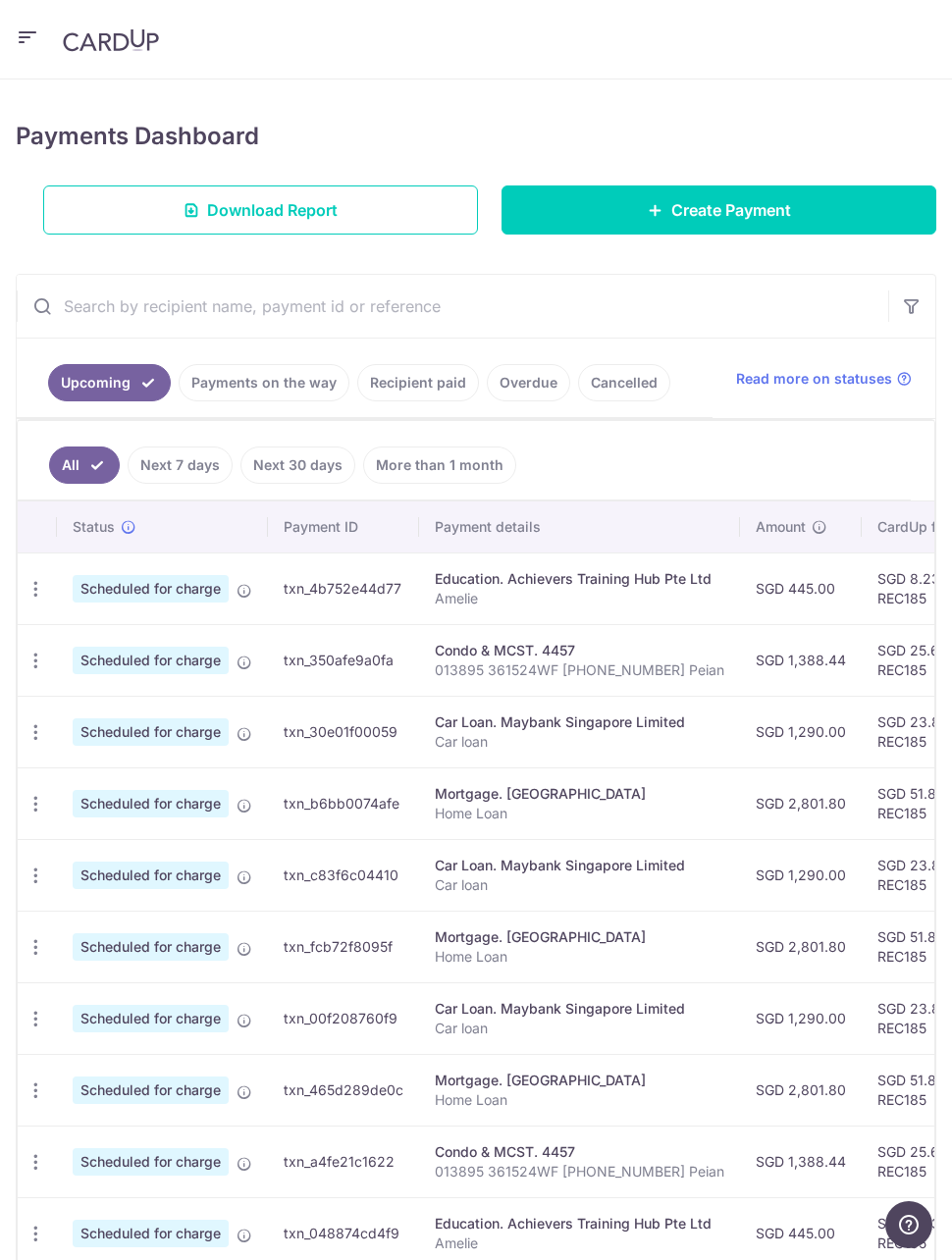
click at [31, 662] on icon "button" at bounding box center [36, 661] width 21 height 21
click at [177, 712] on span "Update payment" at bounding box center [141, 715] width 134 height 24
radio input "true"
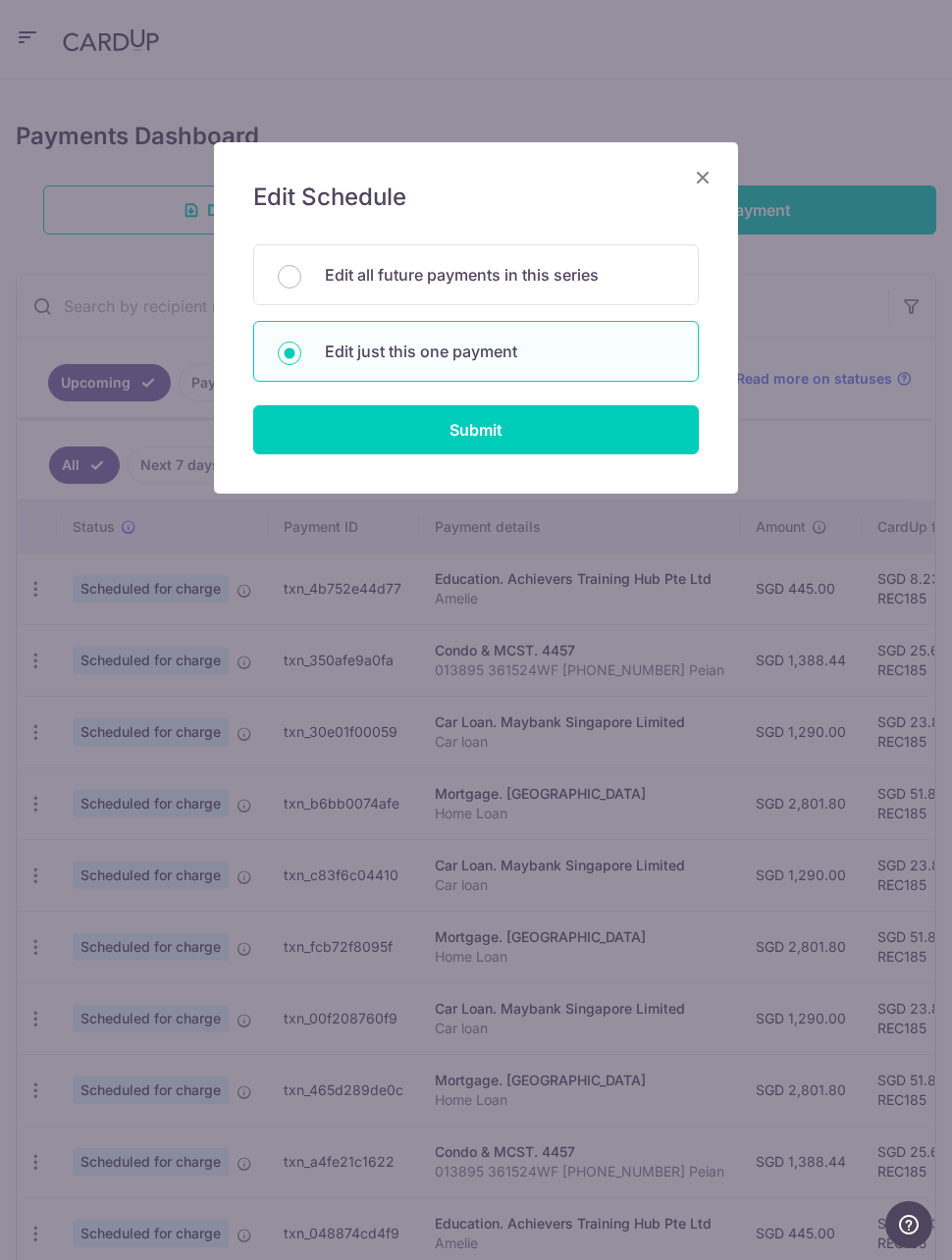
click at [614, 275] on p "Edit all future payments in this series" at bounding box center [499, 275] width 350 height 24
click at [301, 275] on input "Edit all future payments in this series" at bounding box center [290, 277] width 24 height 24
radio input "true"
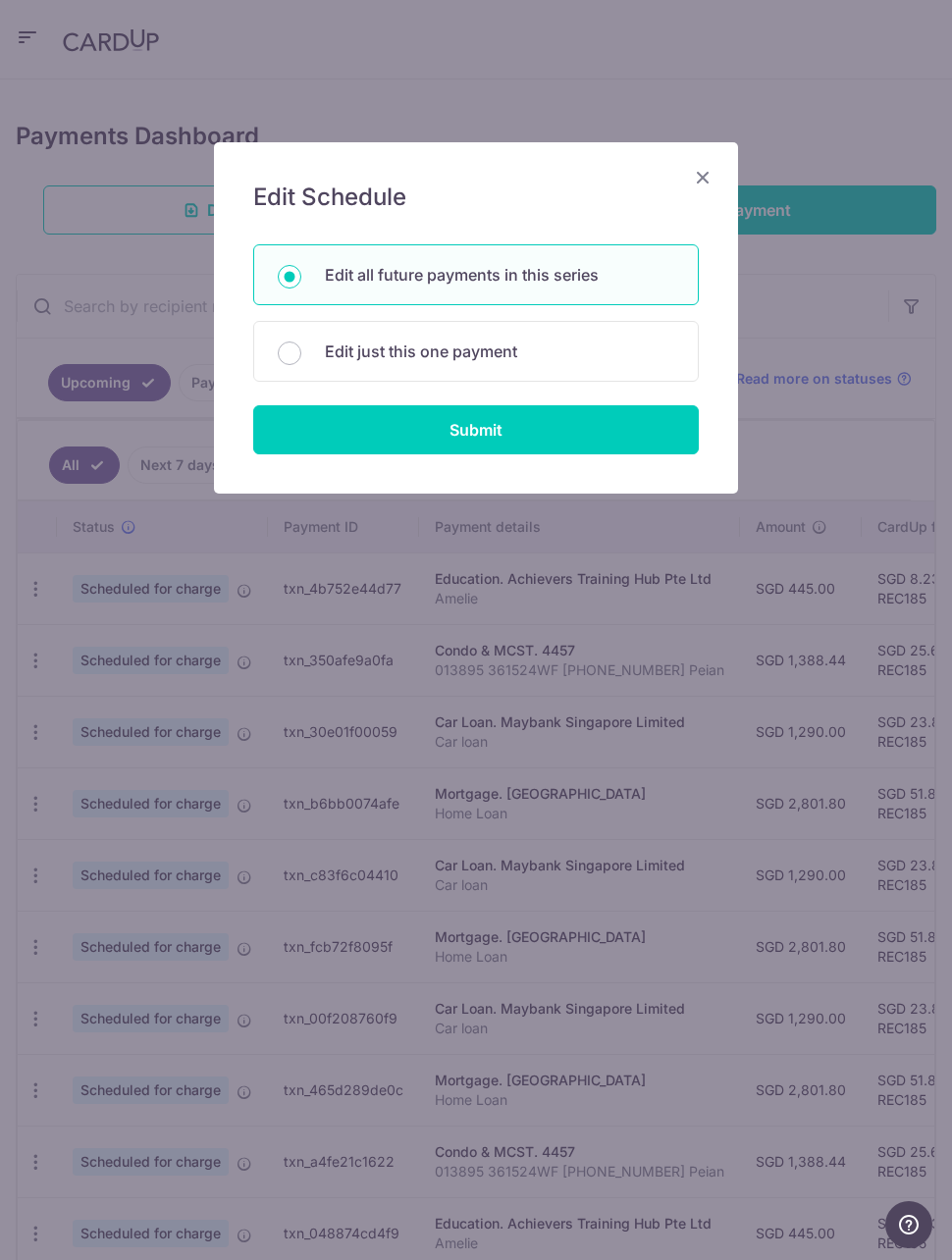
click at [607, 420] on input "Submit" at bounding box center [476, 430] width 446 height 49
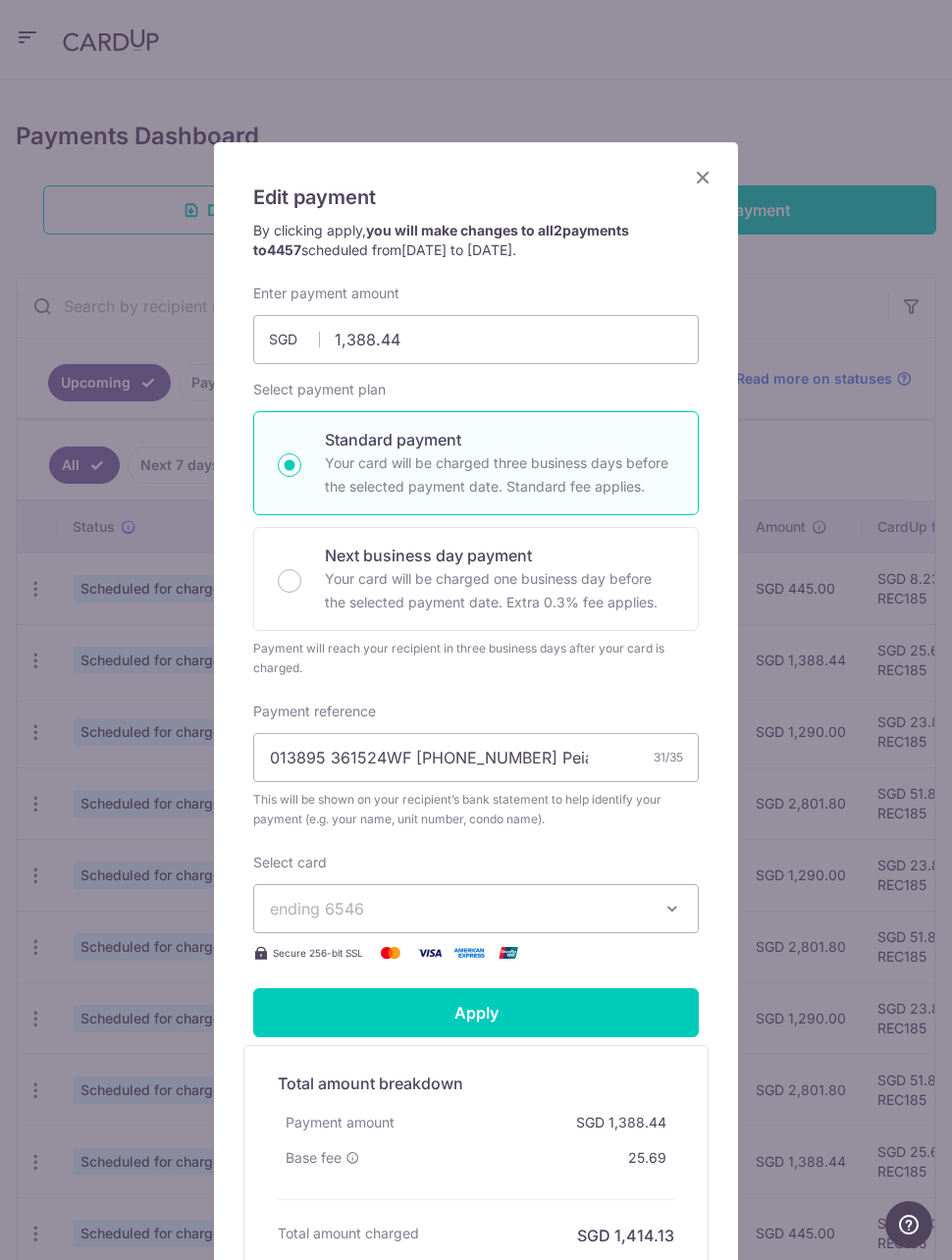
click at [704, 176] on icon "Close" at bounding box center [703, 176] width 24 height 25
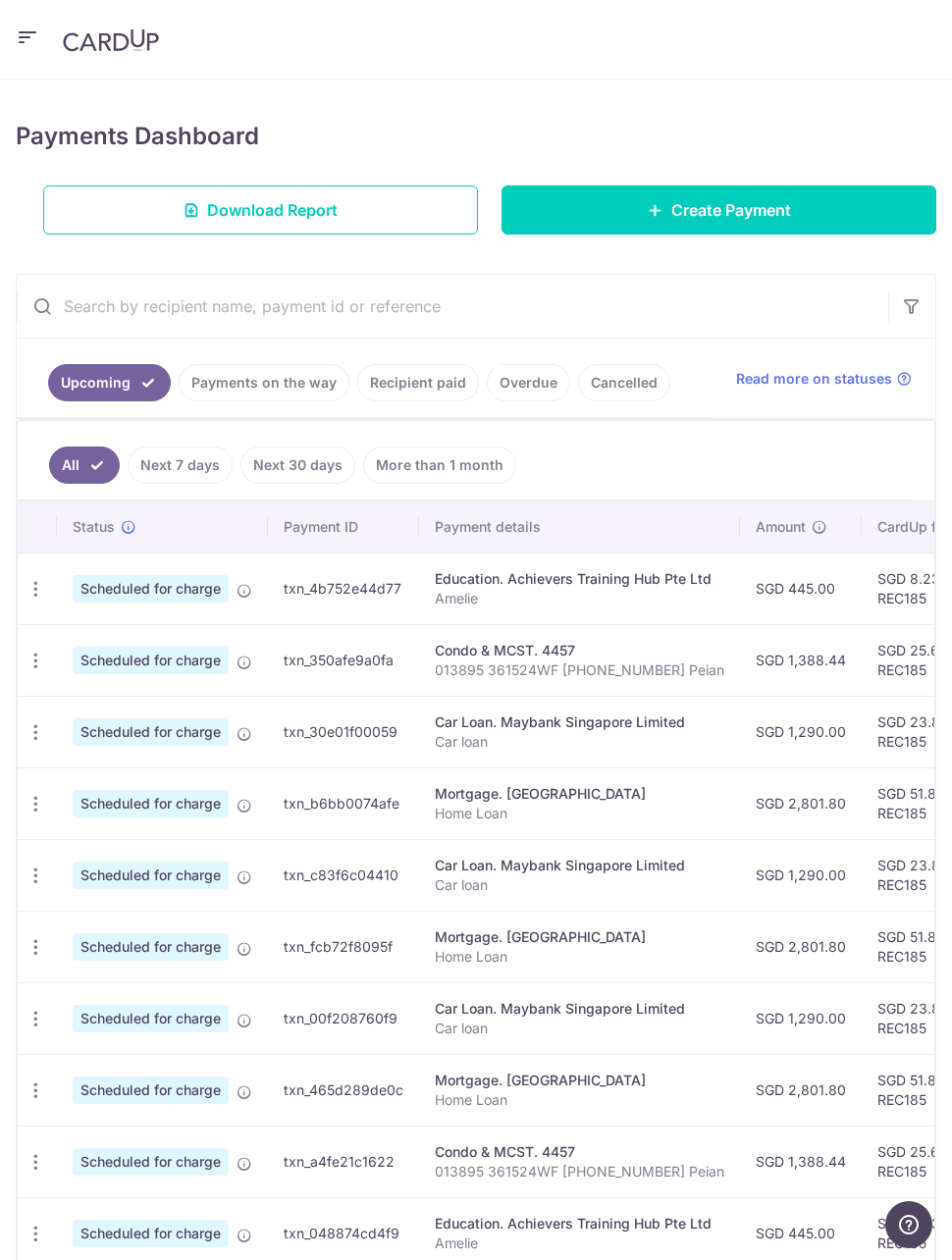
click at [36, 669] on icon "button" at bounding box center [36, 661] width 21 height 21
click at [169, 719] on span "Update payment" at bounding box center [141, 715] width 134 height 24
radio input "true"
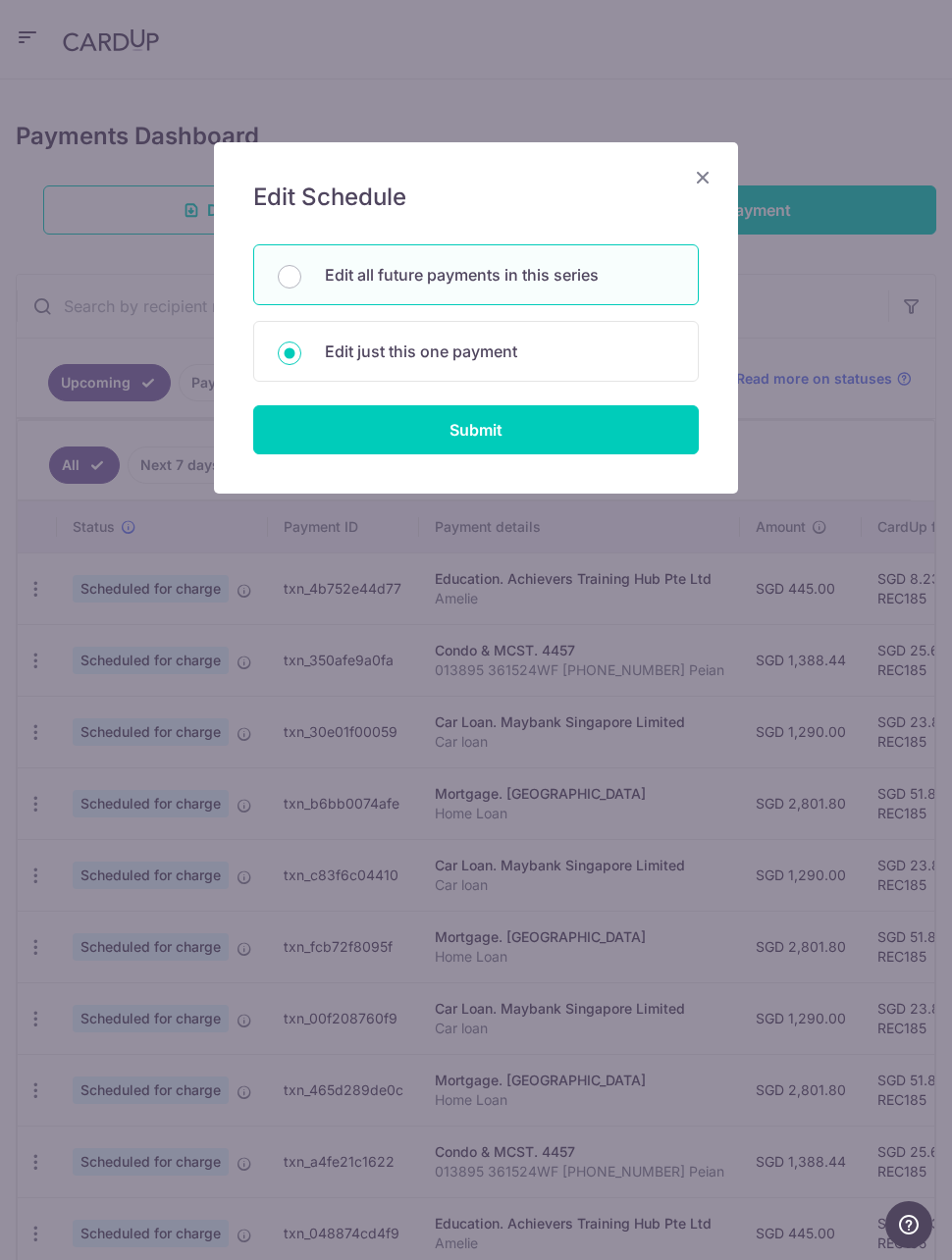
click at [718, 171] on div "Edit Schedule You will be editing all 2 payments to 4457 scheduled from [DATE] …" at bounding box center [476, 318] width 524 height 352
click at [708, 178] on icon "Close" at bounding box center [703, 176] width 24 height 25
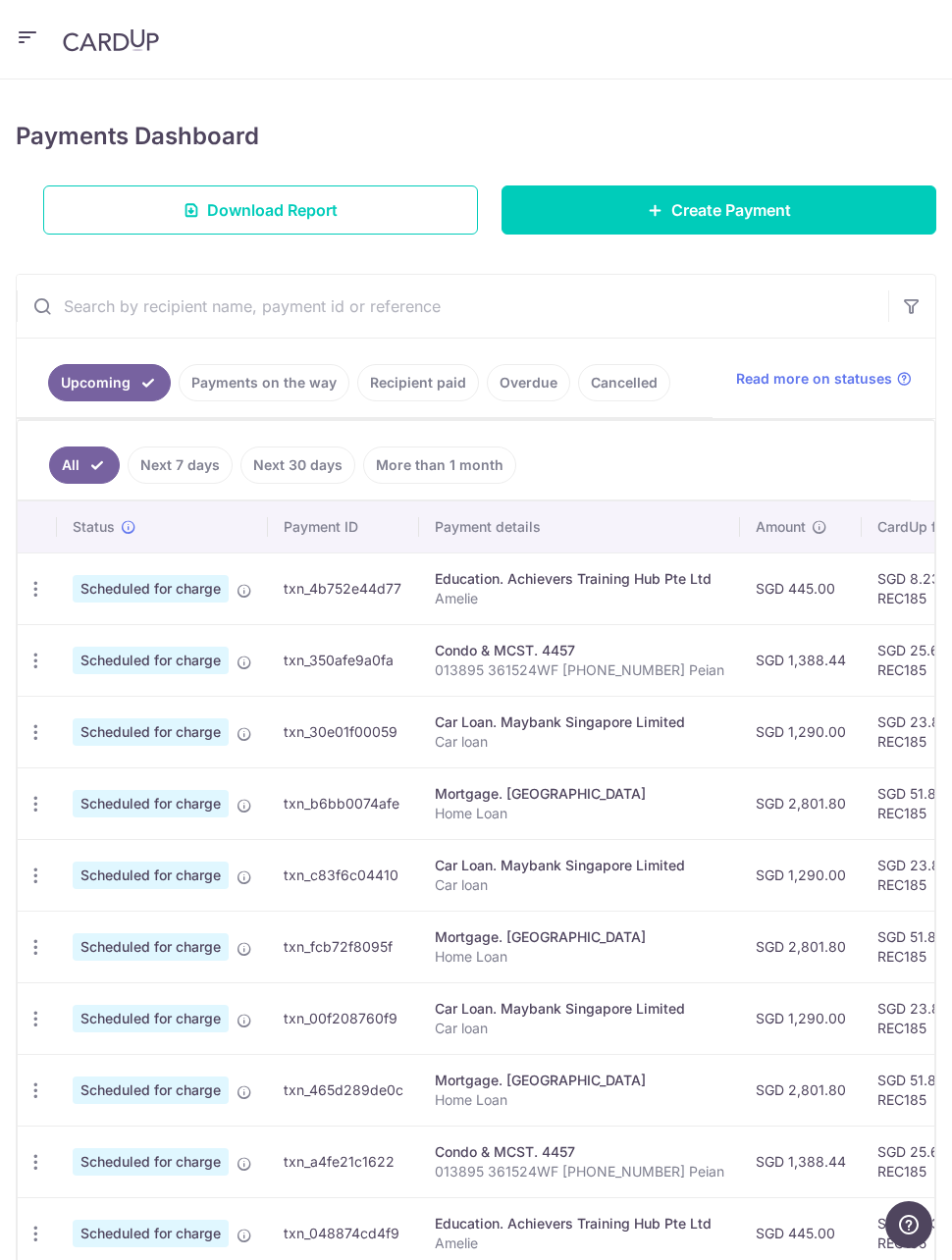
click at [41, 669] on icon "button" at bounding box center [36, 661] width 21 height 21
click at [192, 707] on span "Update payment" at bounding box center [141, 715] width 134 height 24
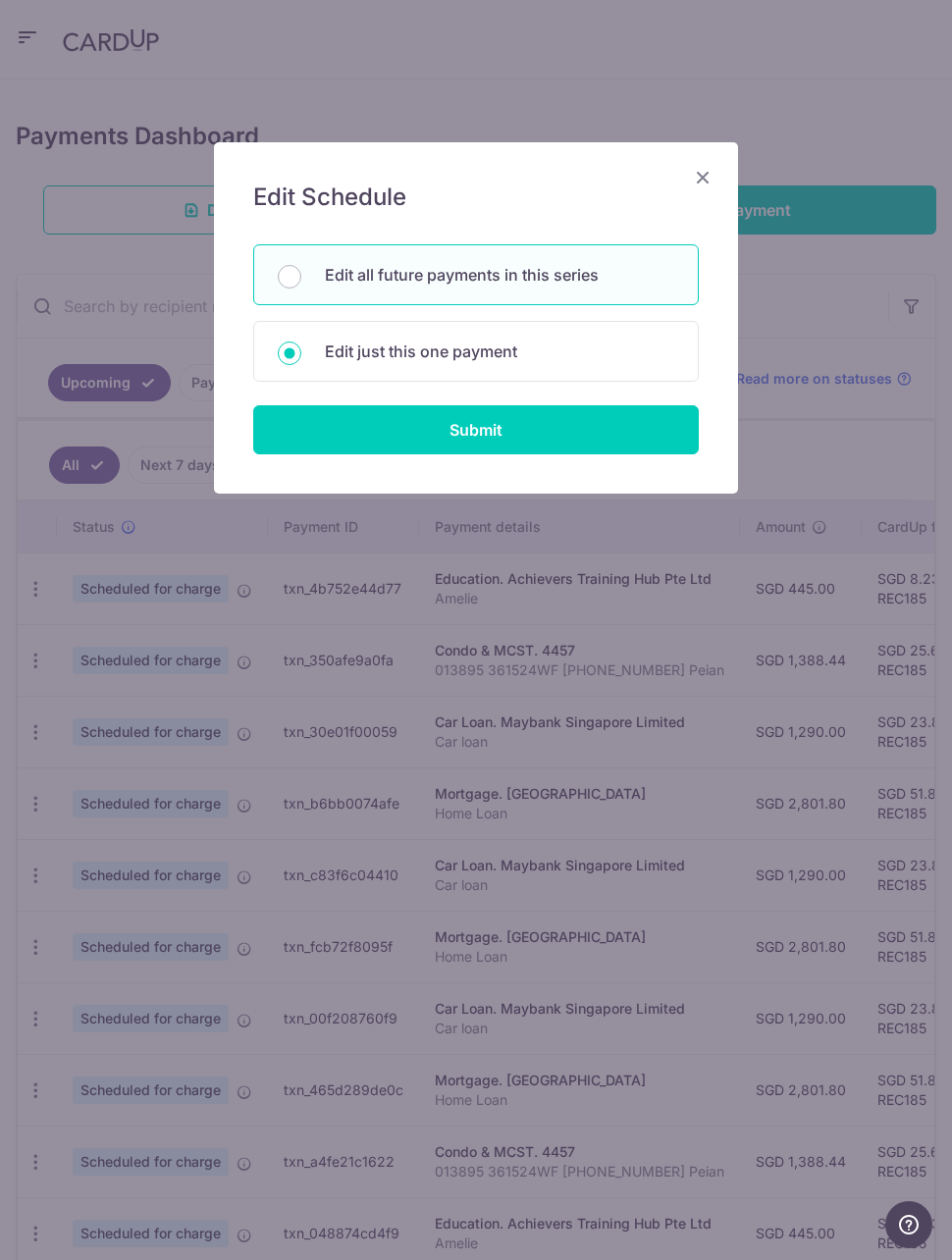
click at [543, 438] on input "Submit" at bounding box center [476, 430] width 446 height 49
radio input "true"
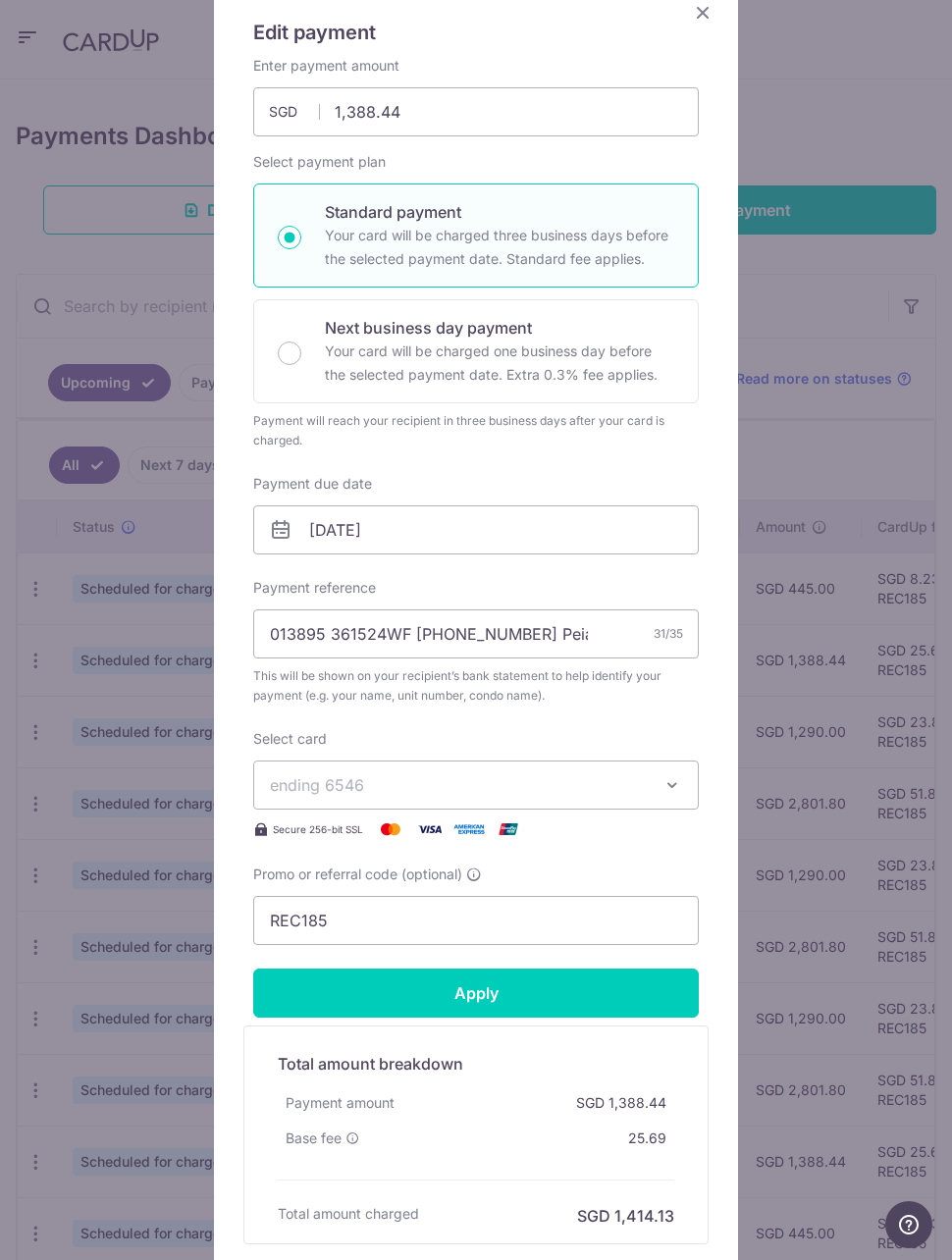
scroll to position [237, 0]
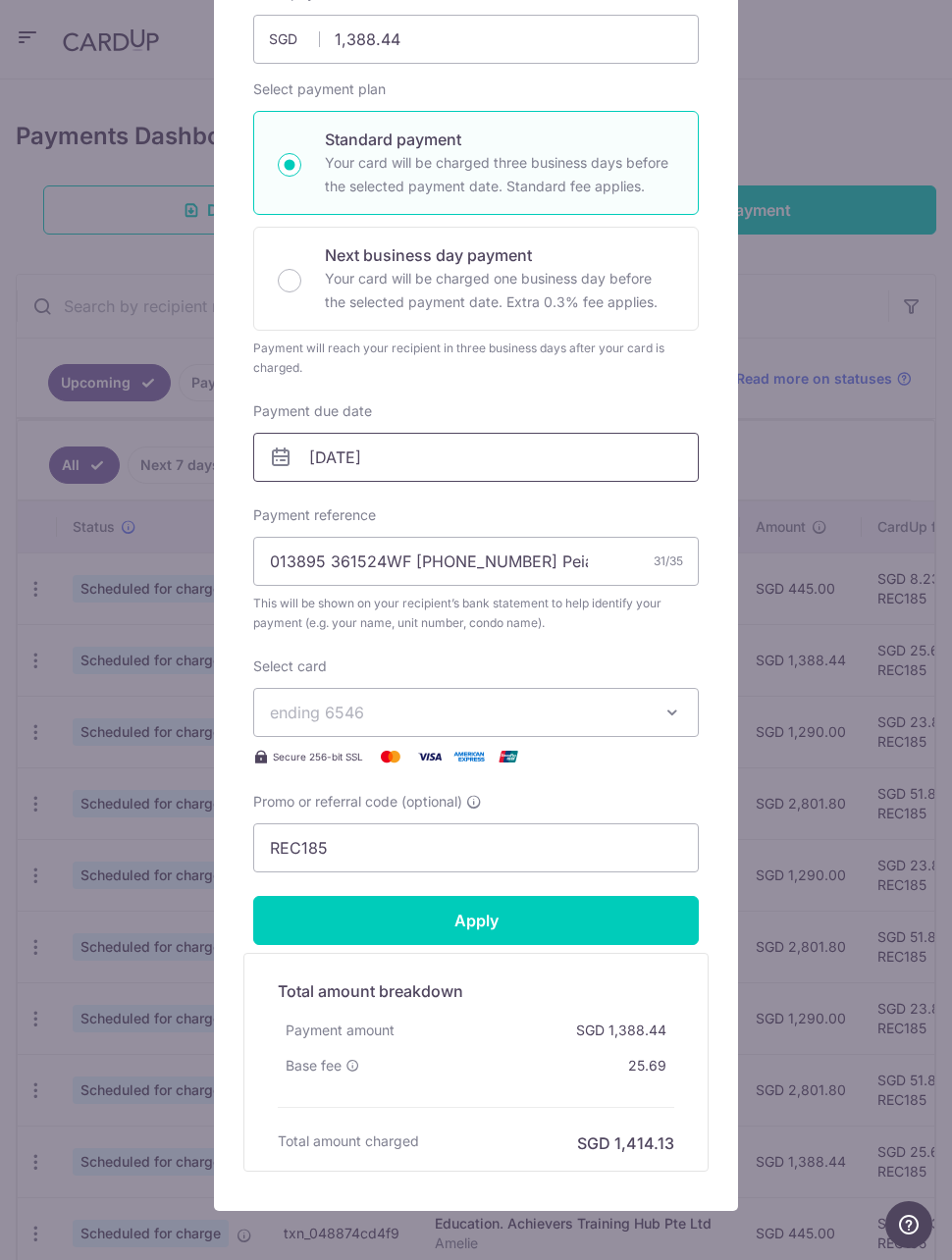
click at [360, 458] on input "[DATE]" at bounding box center [476, 457] width 446 height 49
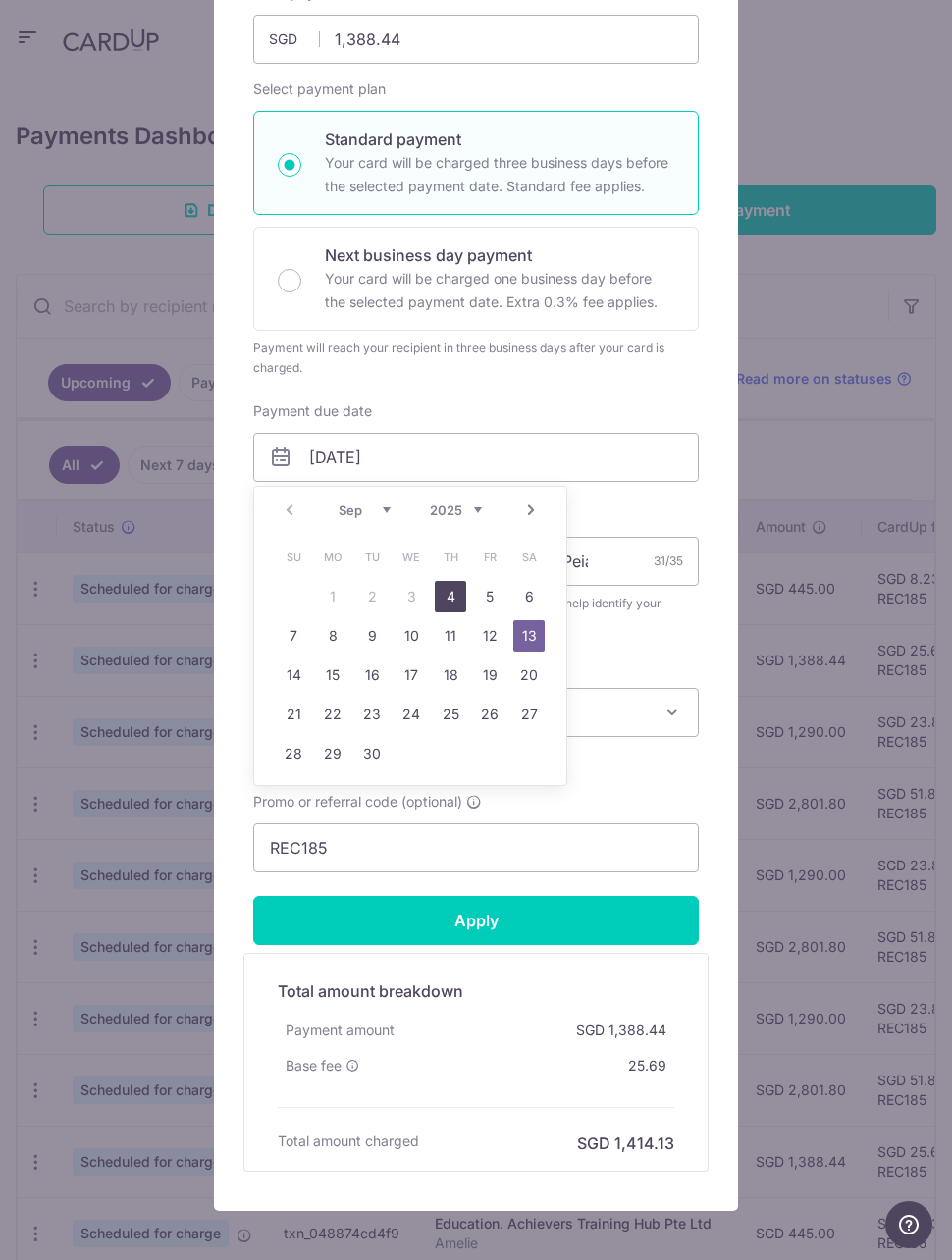
click at [455, 591] on link "4" at bounding box center [451, 597] width 32 height 32
type input "[DATE]"
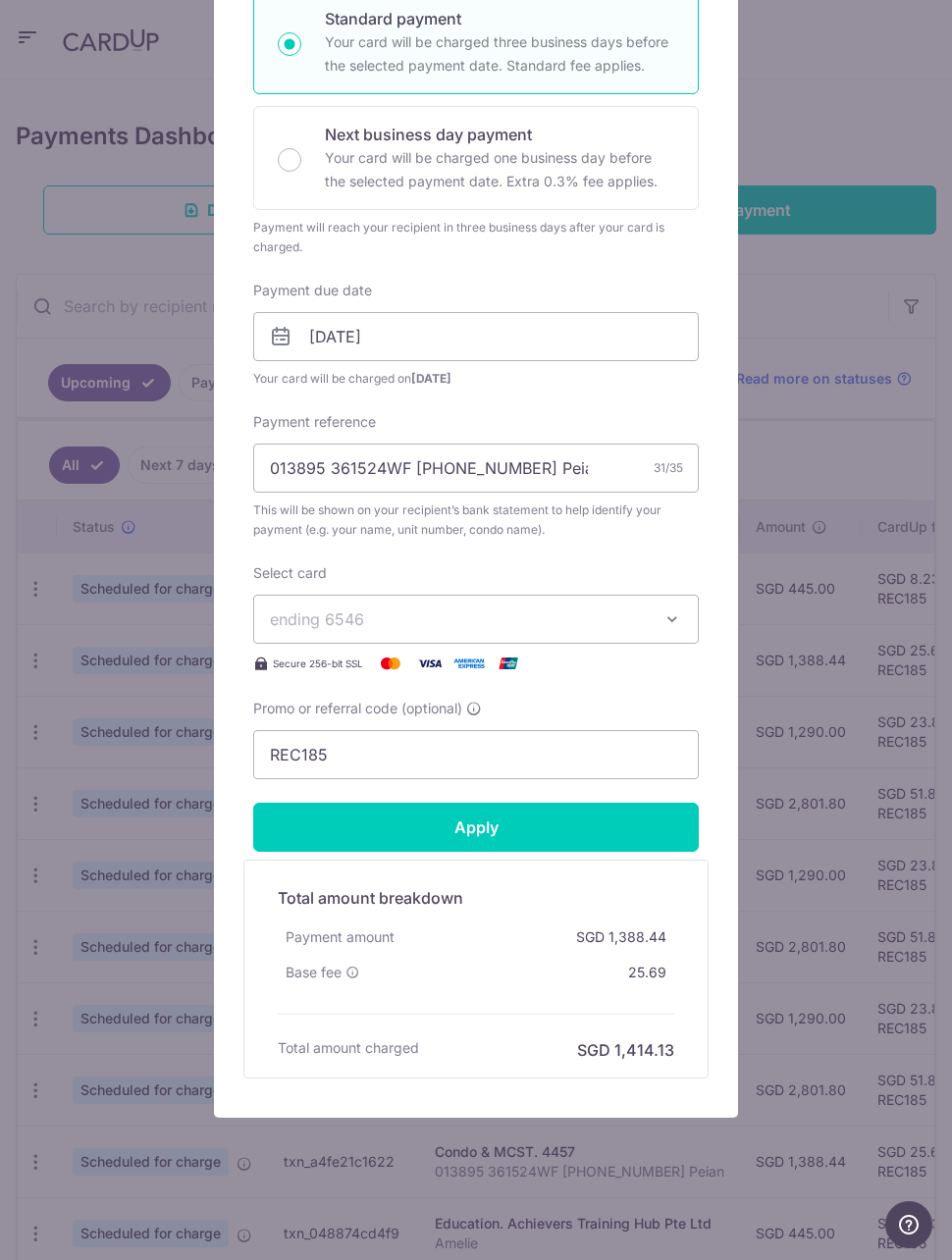
scroll to position [342, 0]
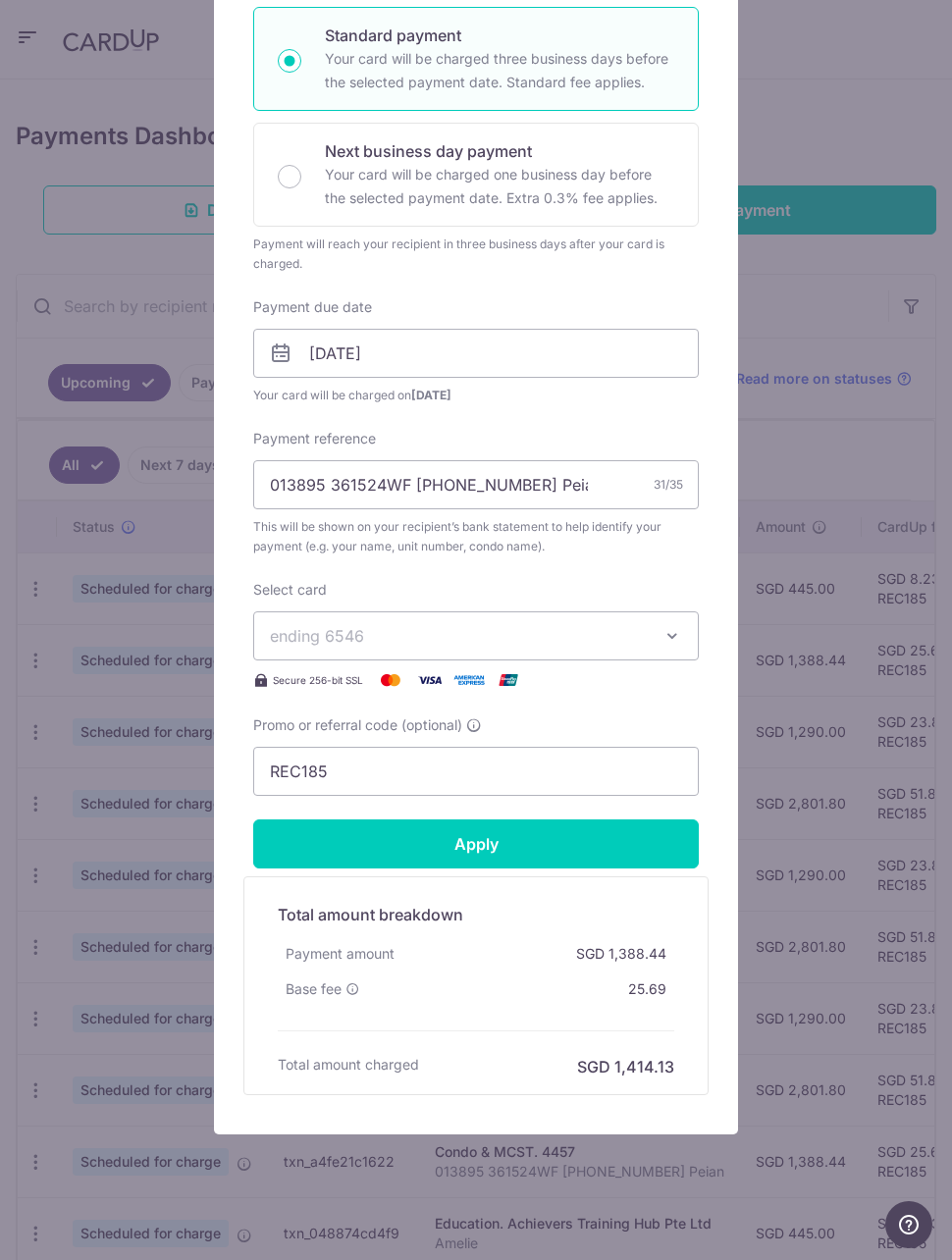
click at [497, 846] on input "Apply" at bounding box center [476, 843] width 446 height 49
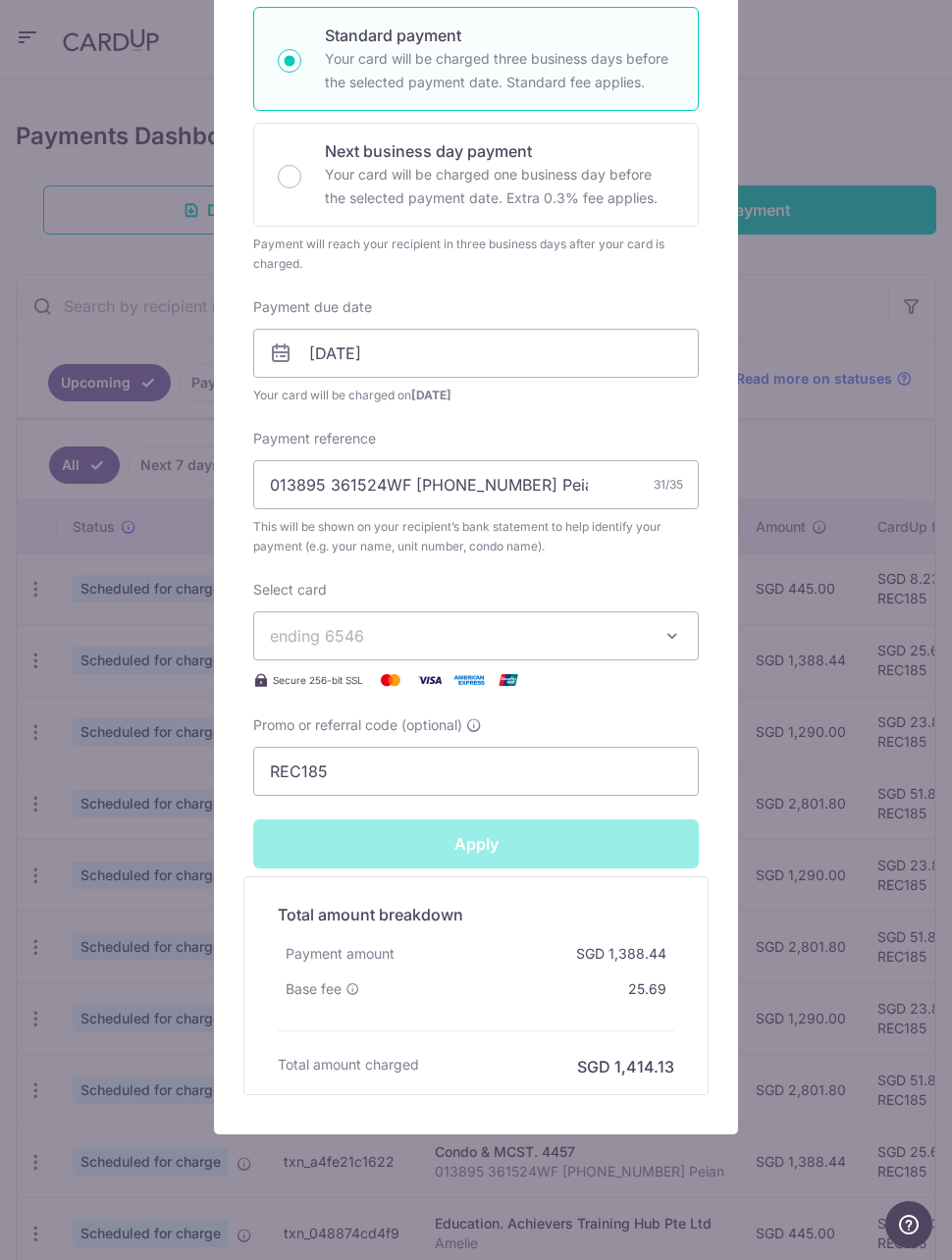
type input "Successfully Applied"
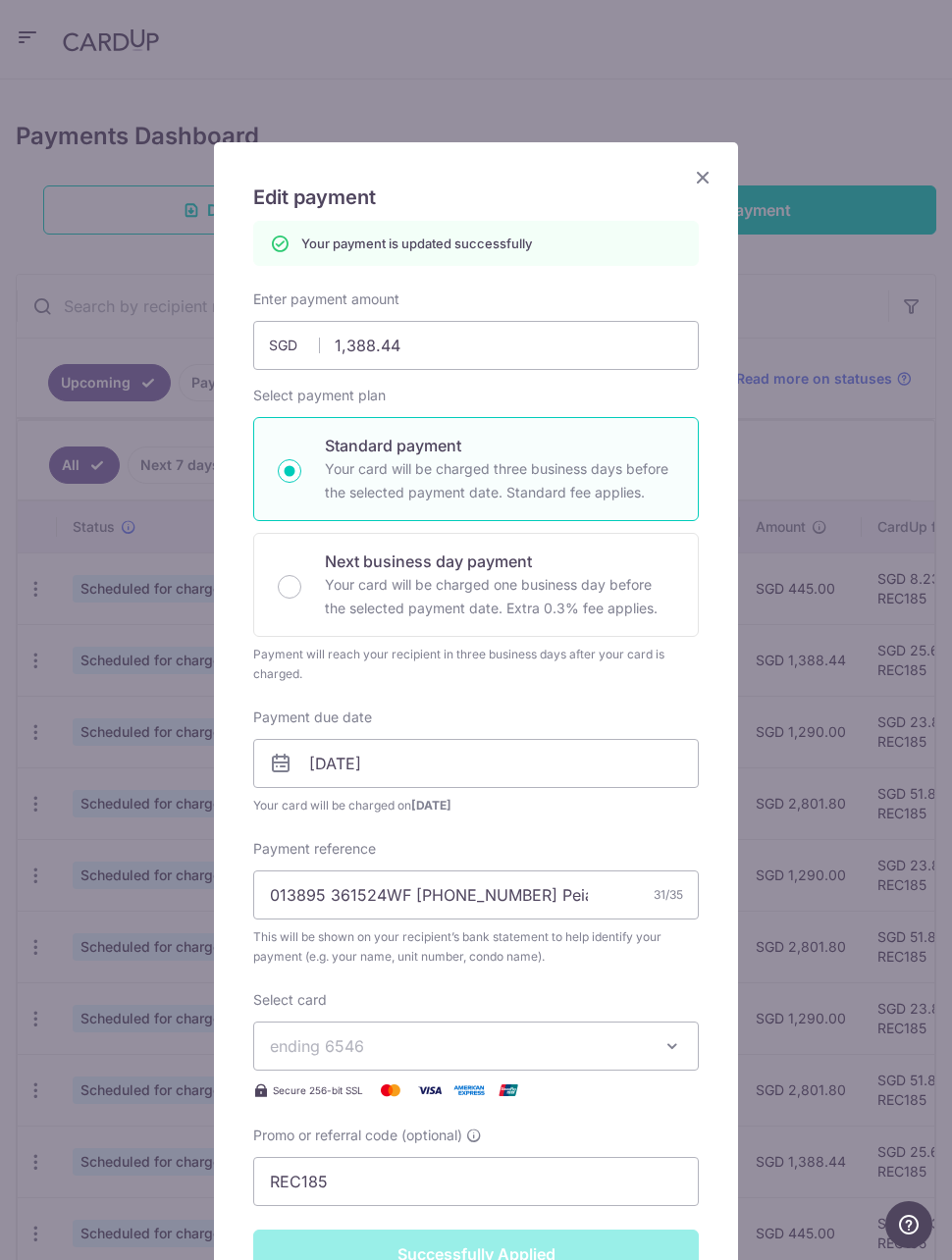
scroll to position [0, 0]
click at [700, 169] on icon "Close" at bounding box center [703, 176] width 24 height 25
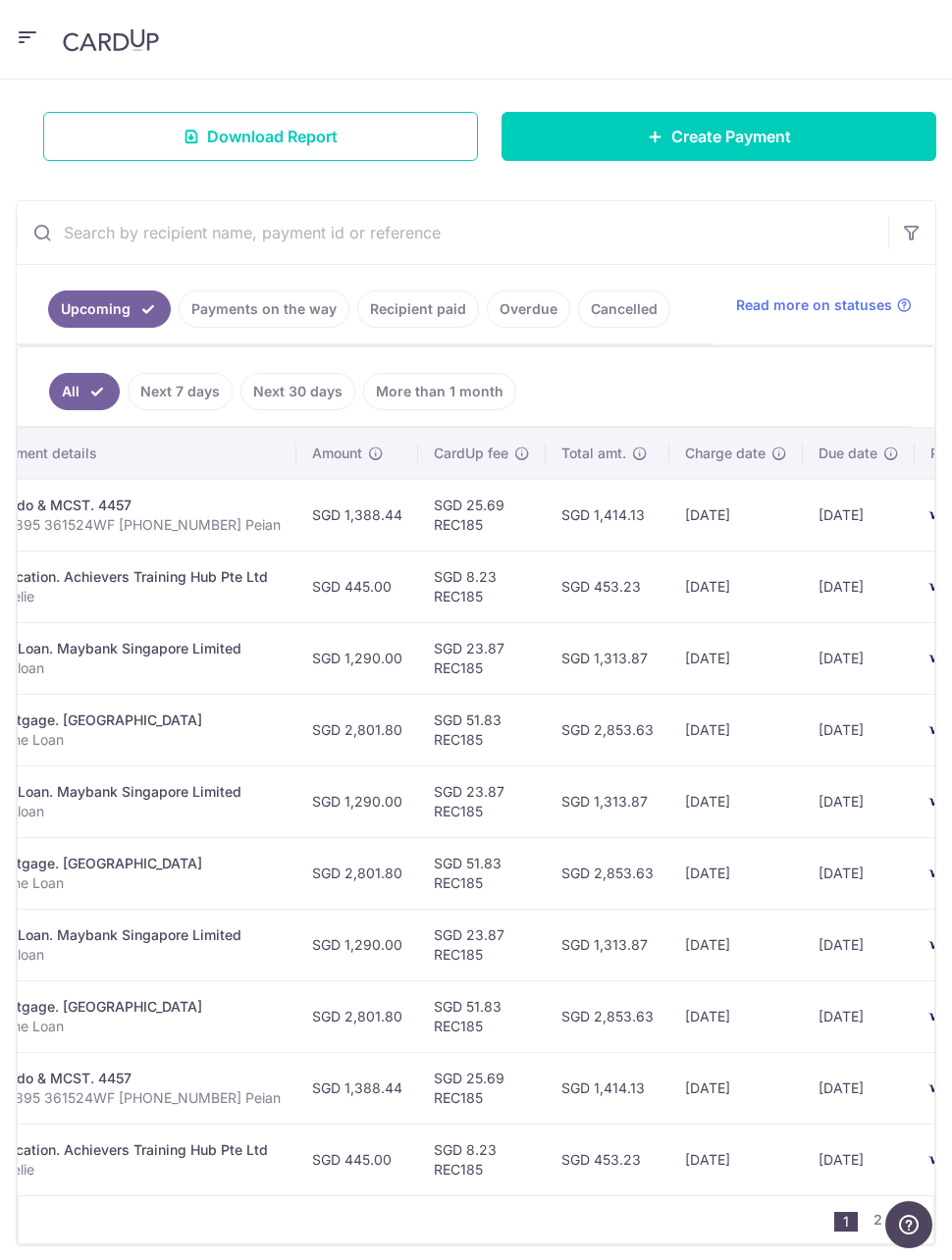
scroll to position [0, 446]
